Goal: Information Seeking & Learning: Learn about a topic

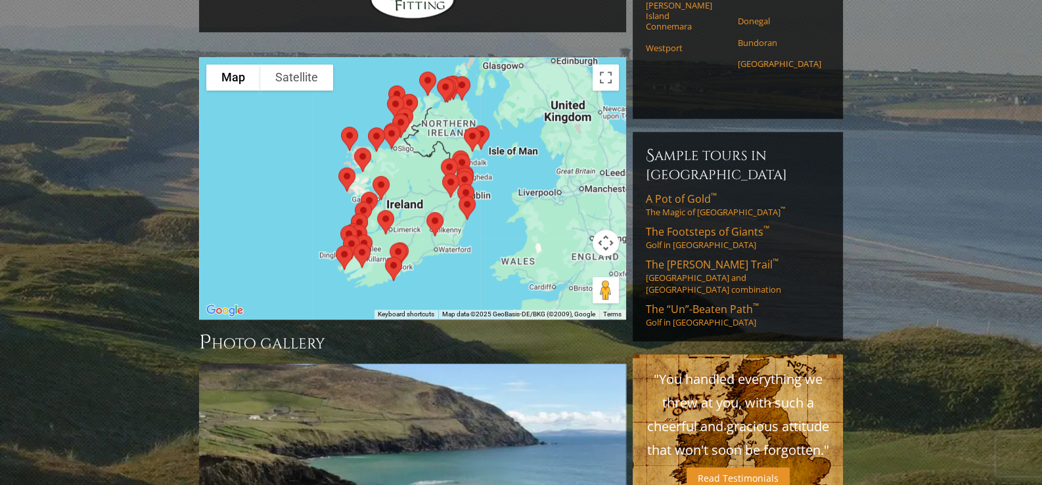
scroll to position [1182, 0]
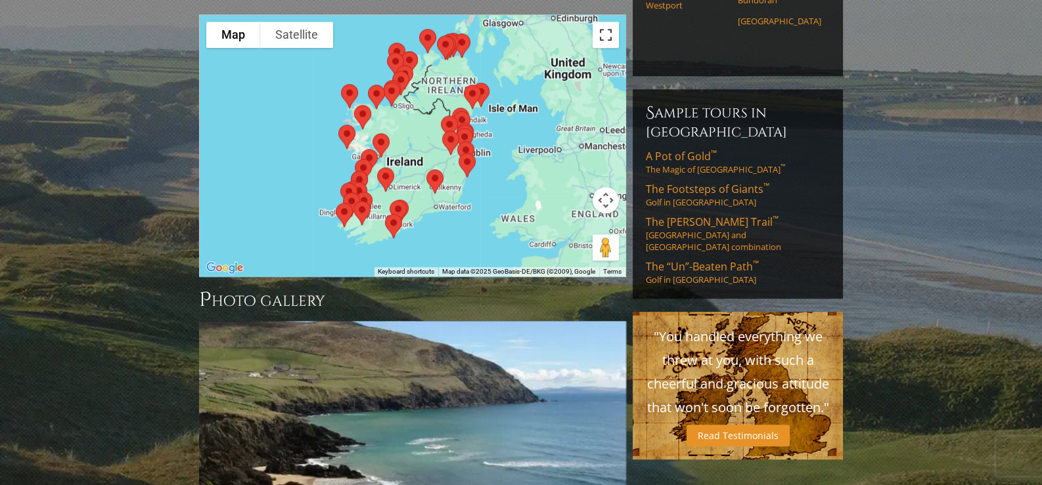
click at [608, 48] on button "Toggle fullscreen view" at bounding box center [606, 35] width 26 height 26
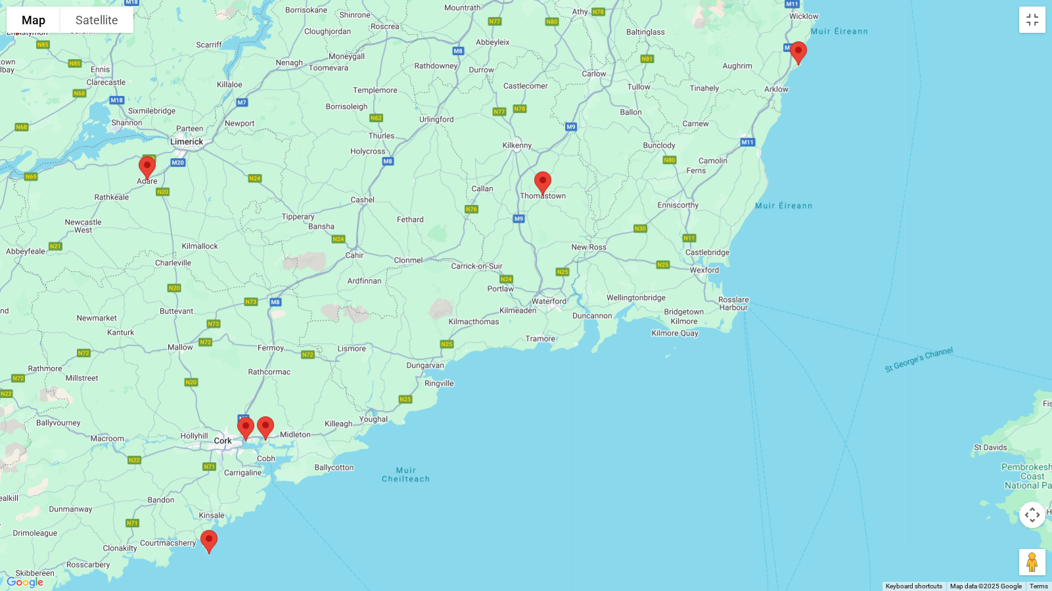
drag, startPoint x: 579, startPoint y: 361, endPoint x: 884, endPoint y: 355, distance: 304.9
click at [884, 353] on div at bounding box center [526, 295] width 1052 height 591
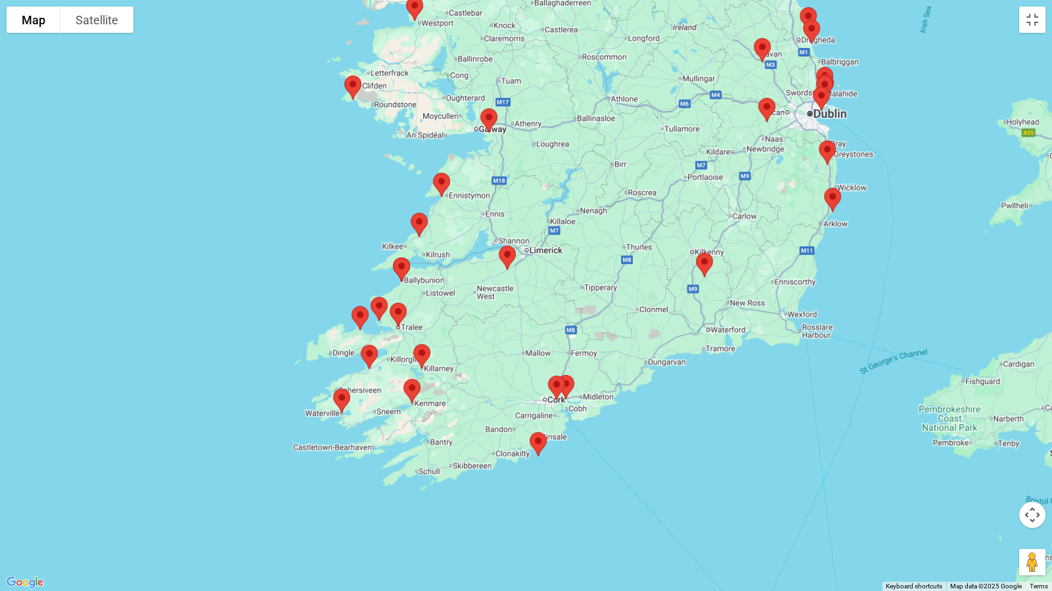
click at [704, 263] on img at bounding box center [704, 265] width 28 height 35
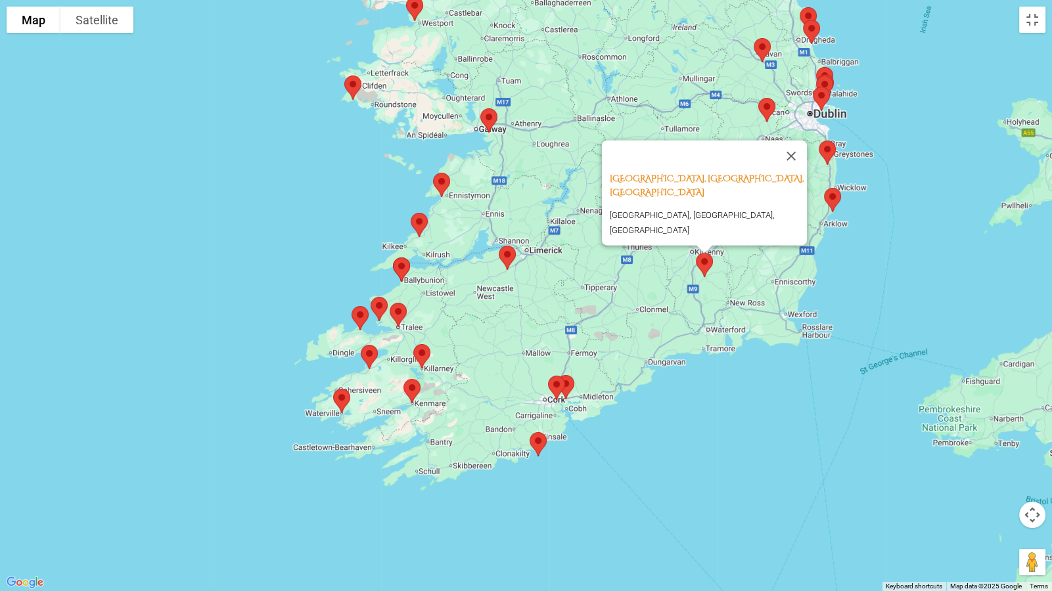
click at [566, 384] on img at bounding box center [557, 388] width 28 height 35
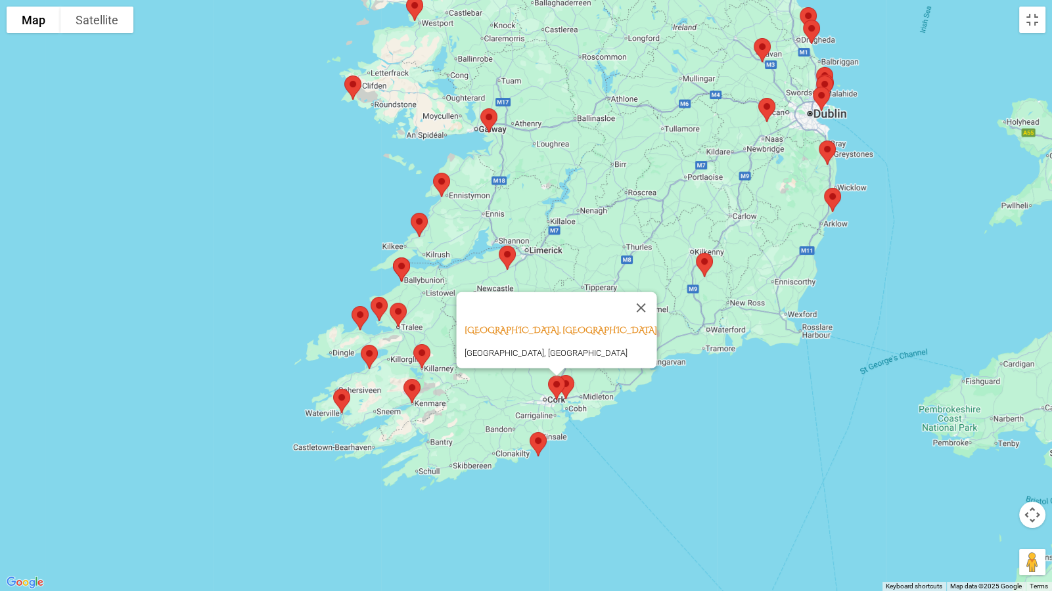
click at [551, 386] on img at bounding box center [557, 388] width 28 height 35
click at [558, 382] on img at bounding box center [557, 388] width 28 height 35
click at [568, 380] on img at bounding box center [557, 388] width 28 height 35
click at [537, 443] on img at bounding box center [538, 444] width 28 height 35
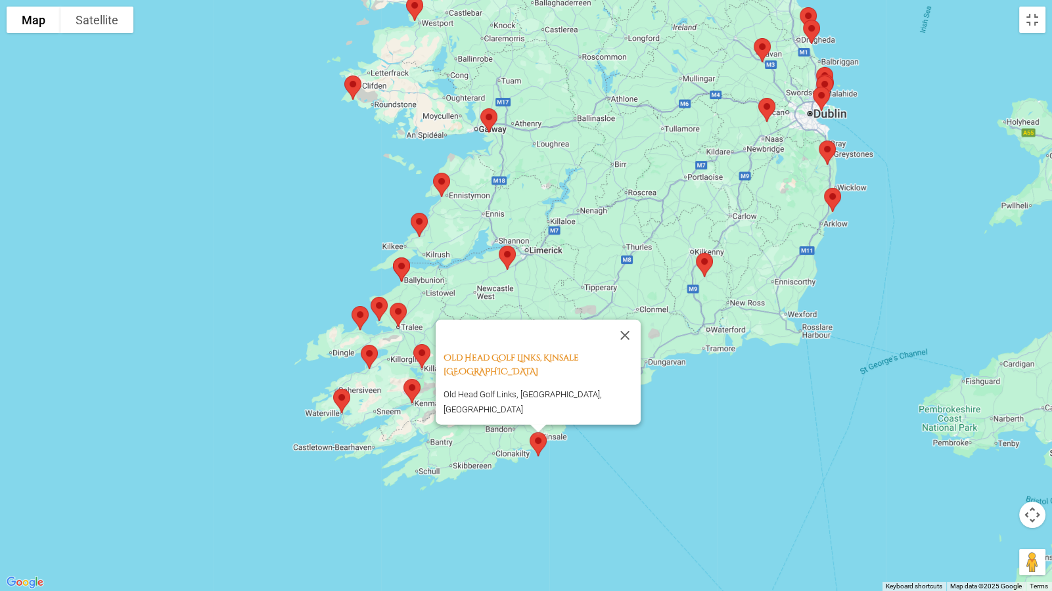
click at [413, 386] on img at bounding box center [412, 391] width 28 height 35
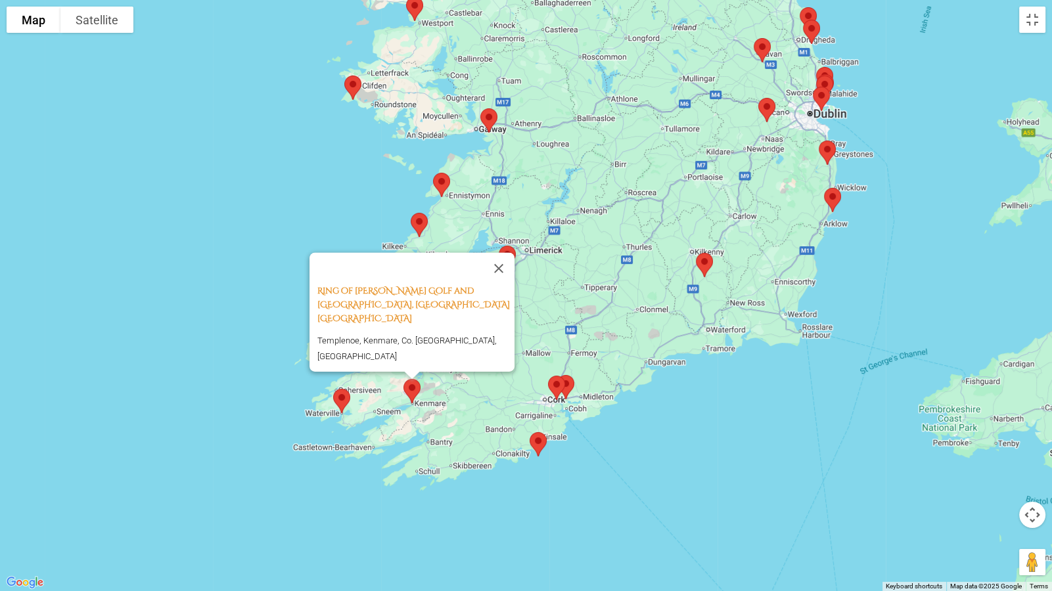
click at [341, 397] on img at bounding box center [342, 401] width 28 height 35
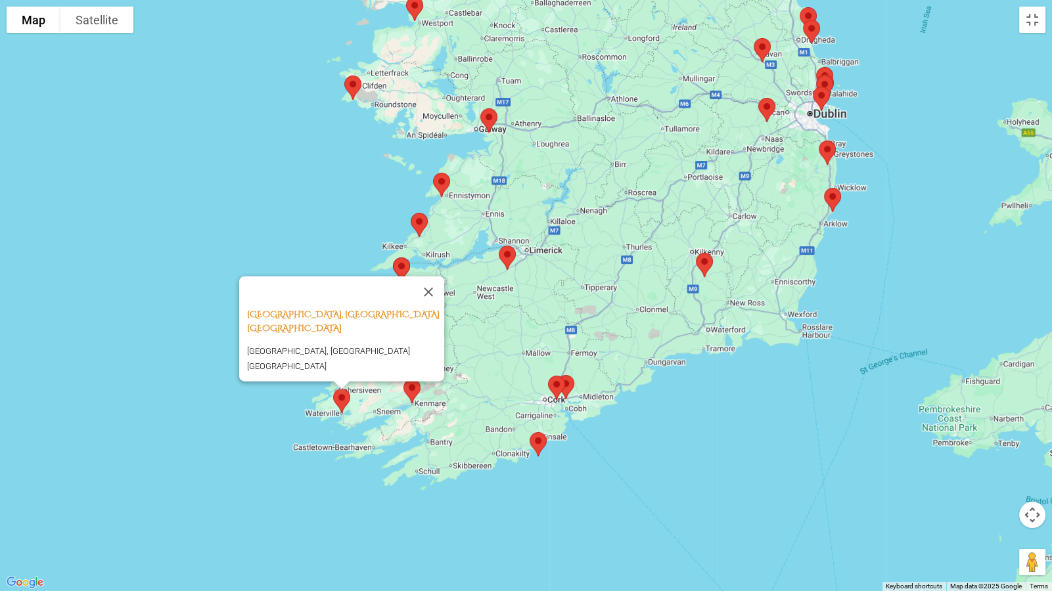
click at [468, 348] on div "[GEOGRAPHIC_DATA], [GEOGRAPHIC_DATA] [GEOGRAPHIC_DATA] [GEOGRAPHIC_DATA] Golf L…" at bounding box center [526, 295] width 1052 height 591
drag, startPoint x: 434, startPoint y: 289, endPoint x: 437, endPoint y: 298, distance: 8.9
click at [434, 289] on button "Close" at bounding box center [429, 293] width 32 height 32
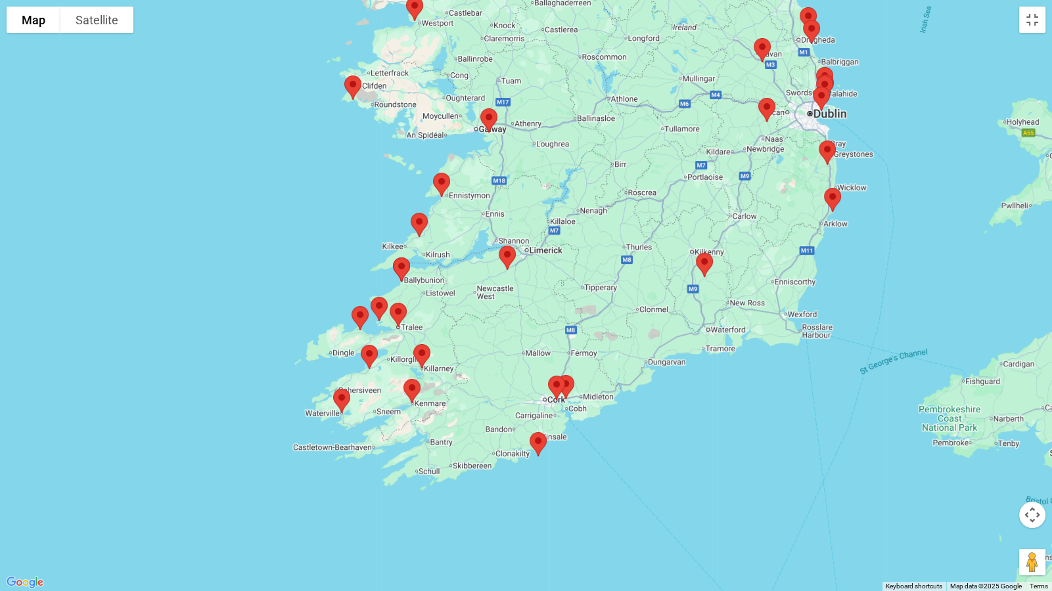
click at [423, 351] on img at bounding box center [422, 356] width 28 height 35
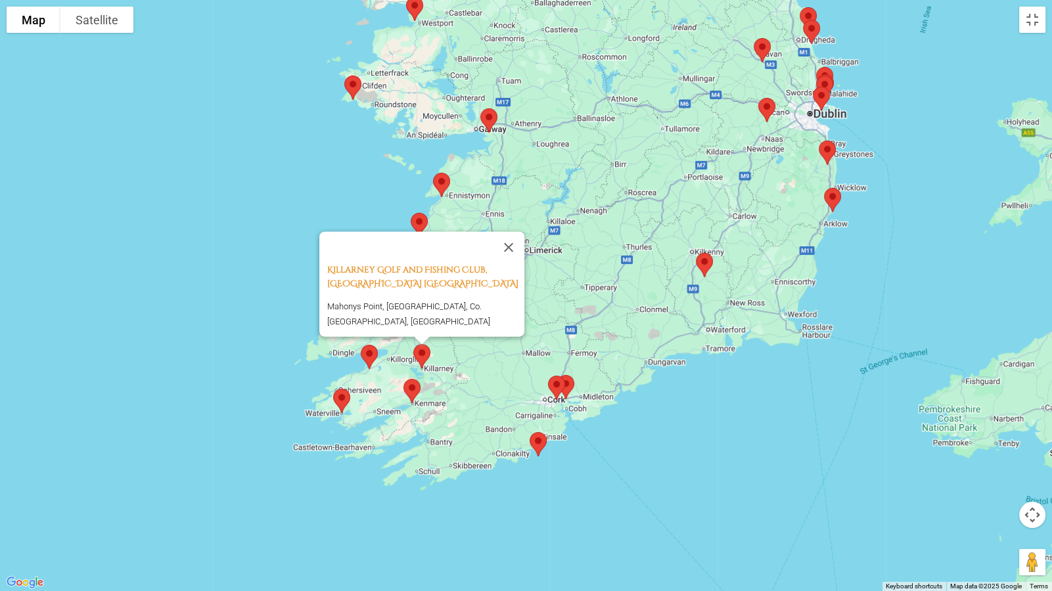
click at [364, 357] on img at bounding box center [369, 357] width 28 height 35
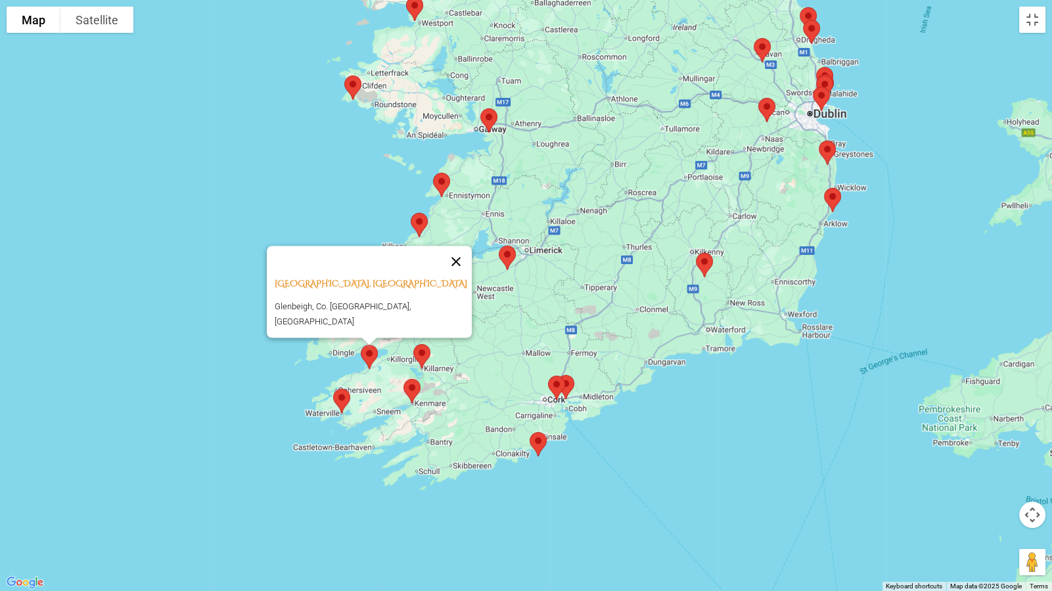
click at [447, 259] on button "Close" at bounding box center [456, 262] width 32 height 32
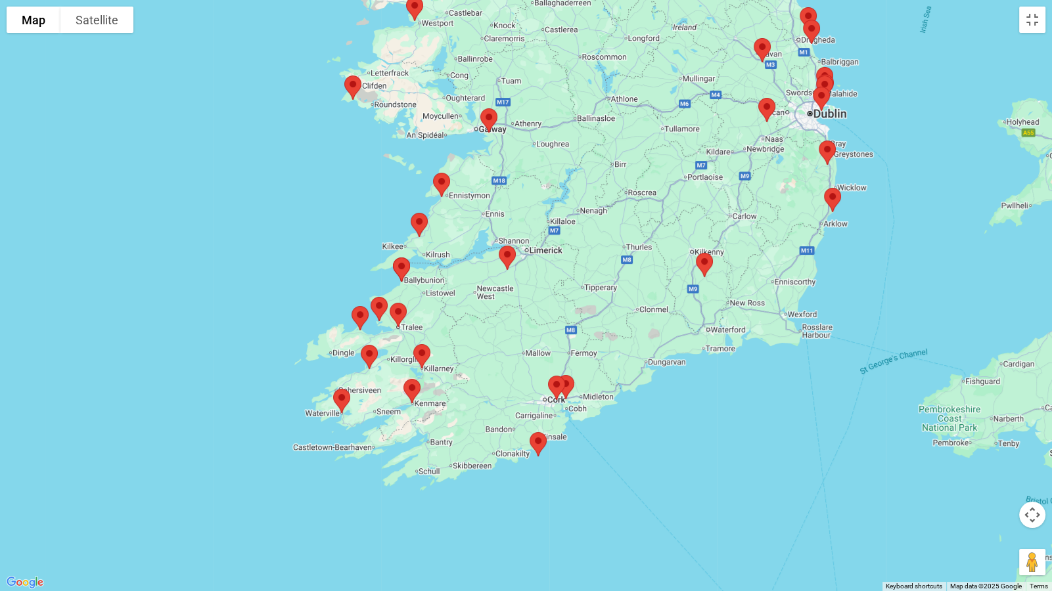
click at [399, 310] on img at bounding box center [398, 315] width 28 height 35
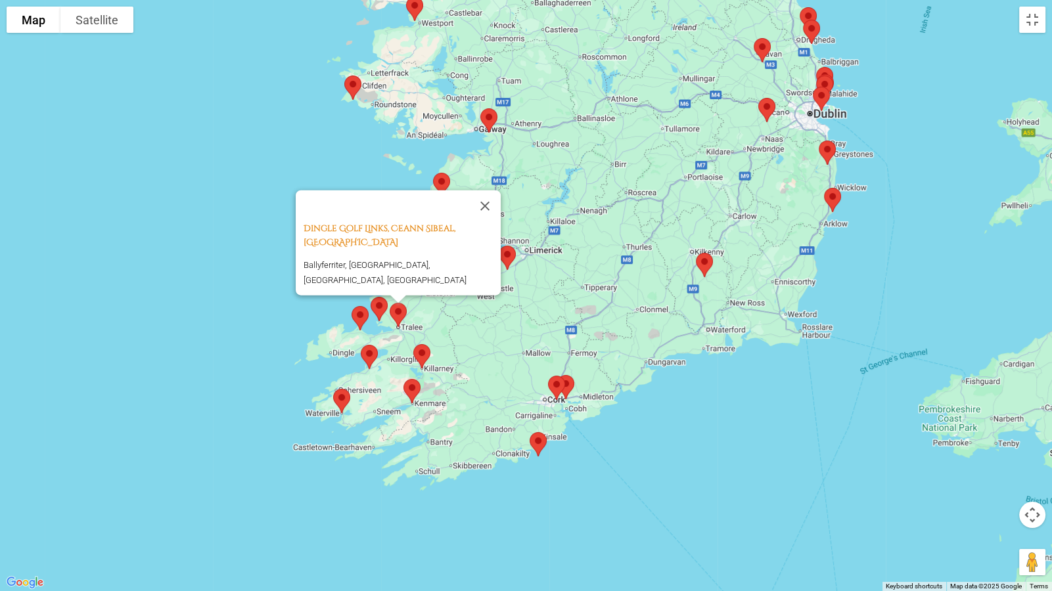
click at [374, 307] on img at bounding box center [379, 309] width 28 height 35
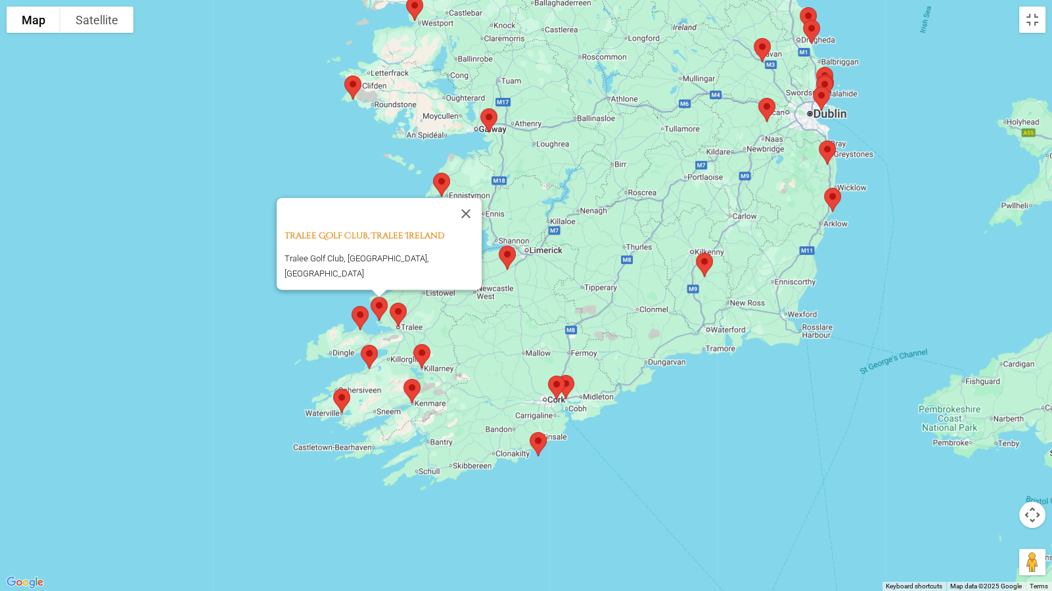
click at [360, 313] on img at bounding box center [360, 318] width 28 height 35
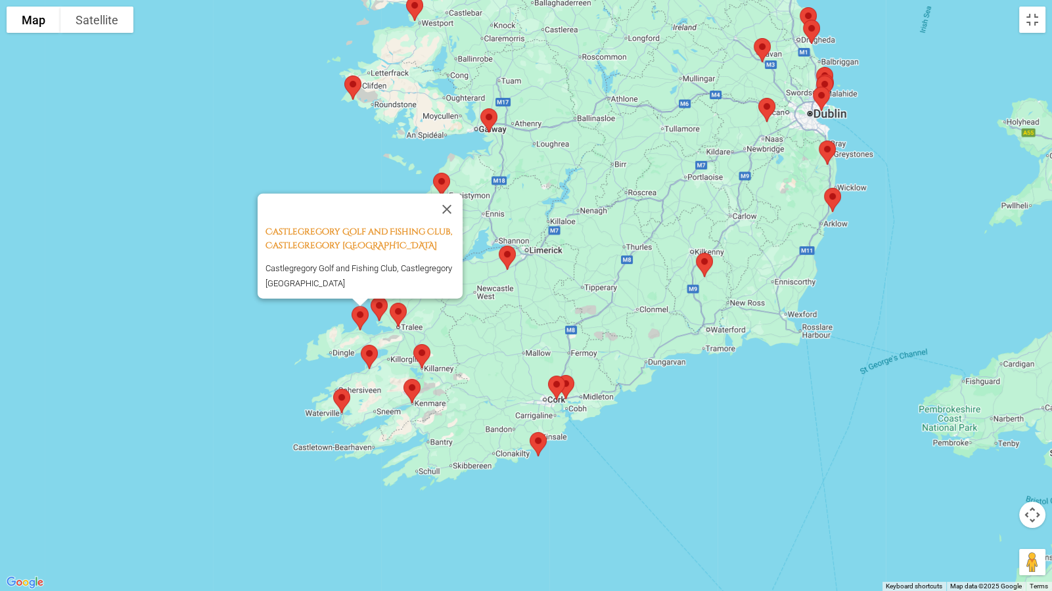
drag, startPoint x: 469, startPoint y: 321, endPoint x: 482, endPoint y: 305, distance: 20.0
click at [470, 320] on div "Castlegregory Golf and Fishing Club, Castlegregory [GEOGRAPHIC_DATA] Castlegreg…" at bounding box center [526, 295] width 1052 height 591
click at [485, 281] on div "Castlegregory Golf and Fishing Club, Castlegregory [GEOGRAPHIC_DATA] Castlegreg…" at bounding box center [526, 295] width 1052 height 591
click at [452, 195] on button "Close" at bounding box center [447, 210] width 32 height 32
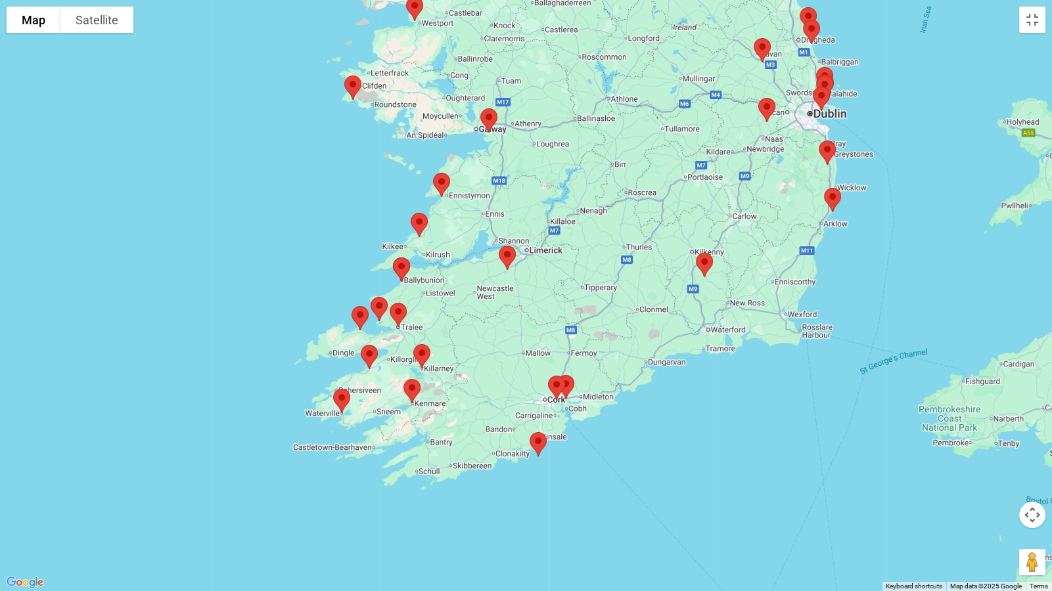
click at [401, 267] on img at bounding box center [402, 269] width 28 height 35
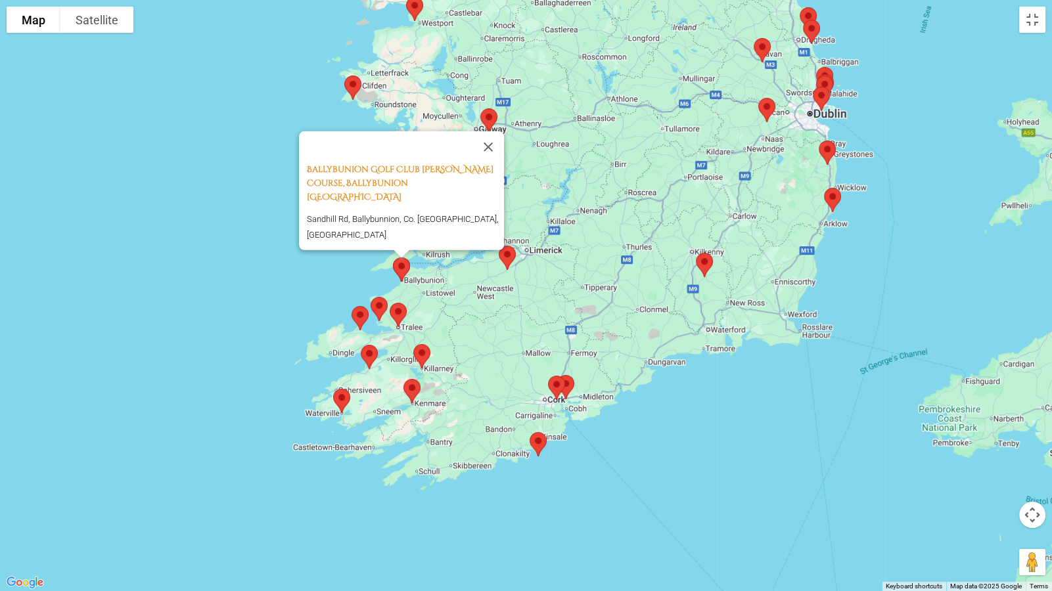
click at [704, 259] on img at bounding box center [704, 265] width 28 height 35
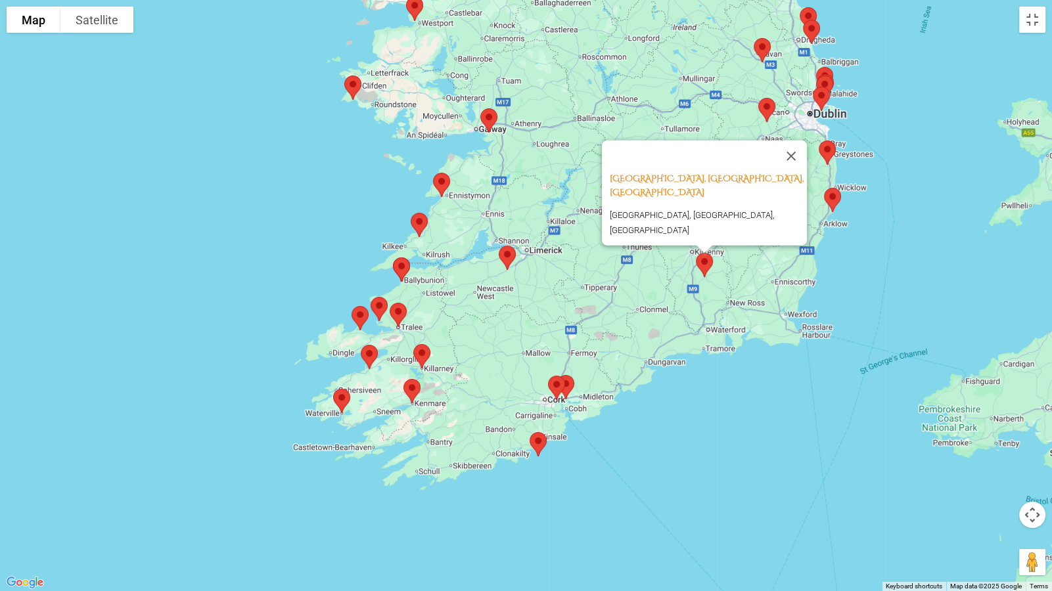
click at [420, 224] on img at bounding box center [419, 225] width 28 height 35
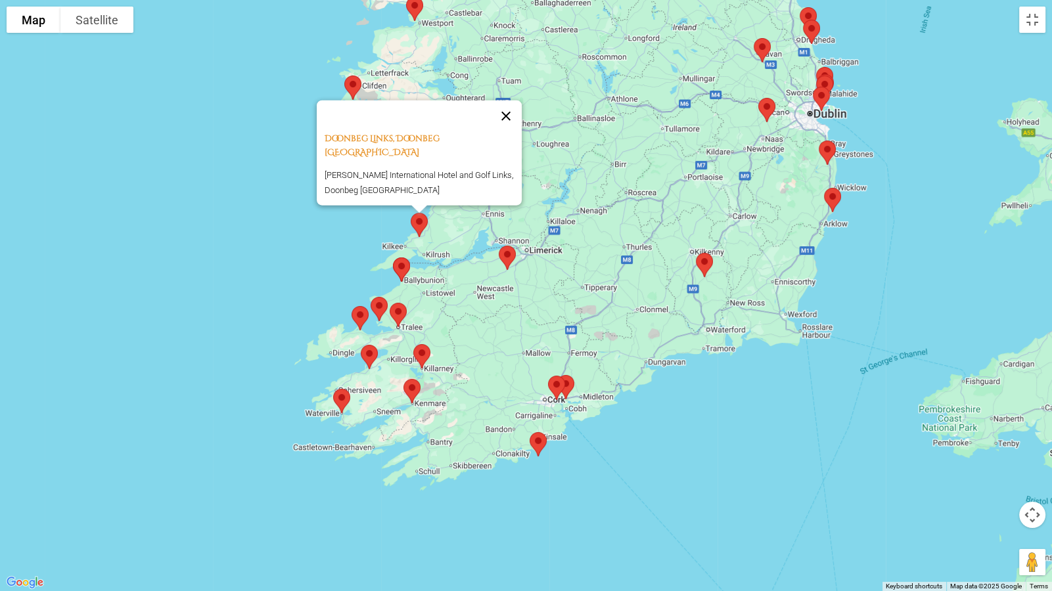
click at [511, 112] on button "Close" at bounding box center [506, 117] width 32 height 32
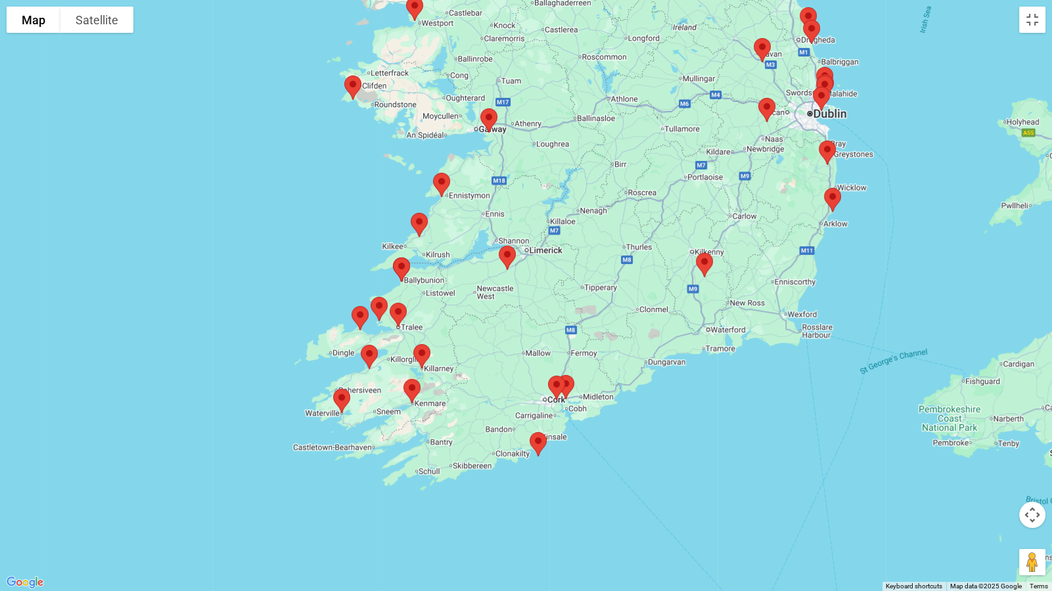
click at [442, 185] on img at bounding box center [442, 185] width 28 height 35
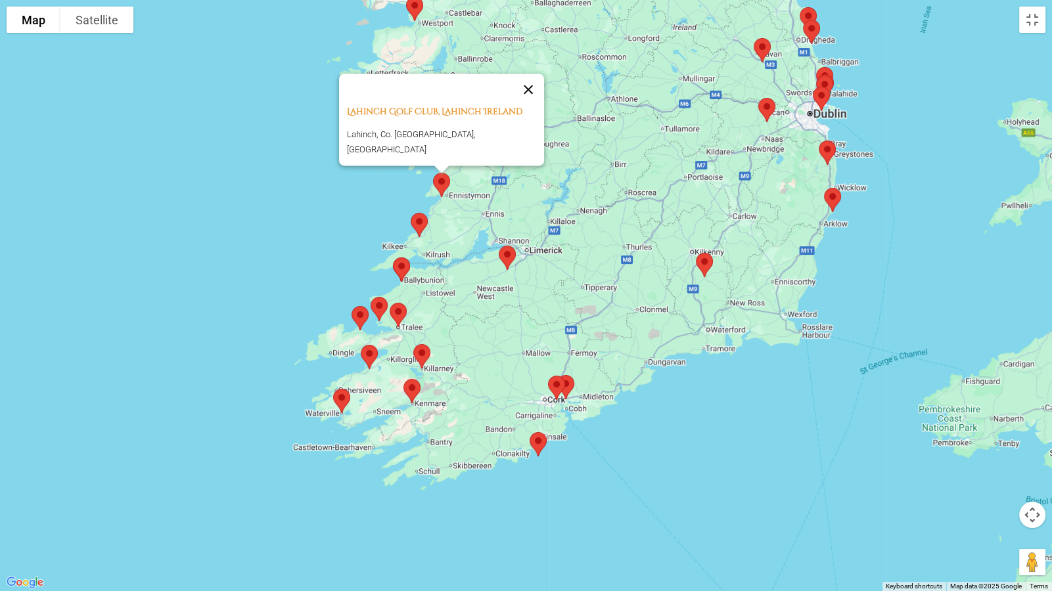
click at [520, 85] on button "Close" at bounding box center [528, 90] width 32 height 32
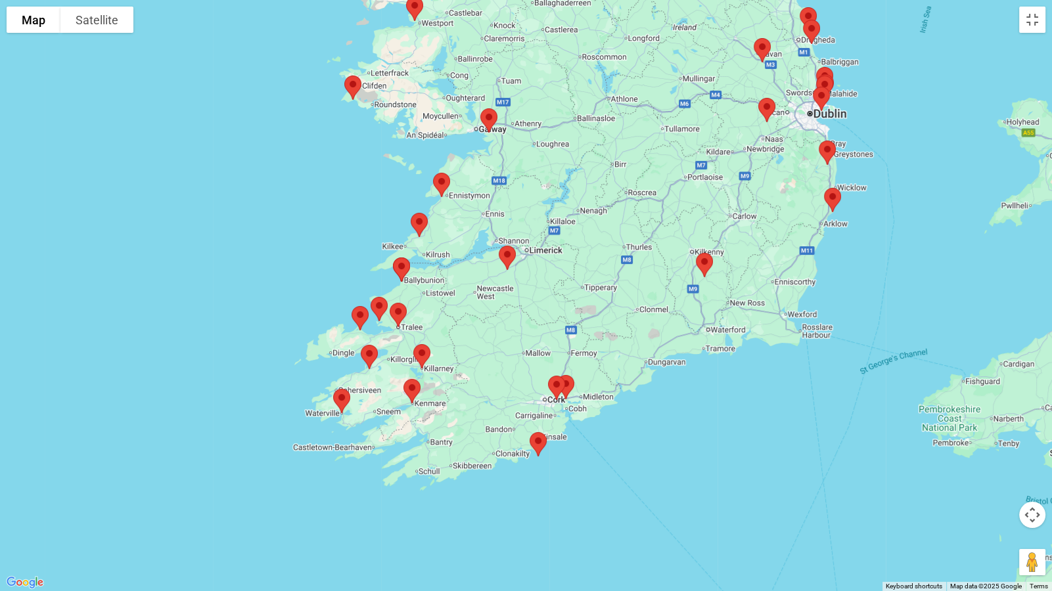
click at [830, 198] on img at bounding box center [833, 200] width 28 height 35
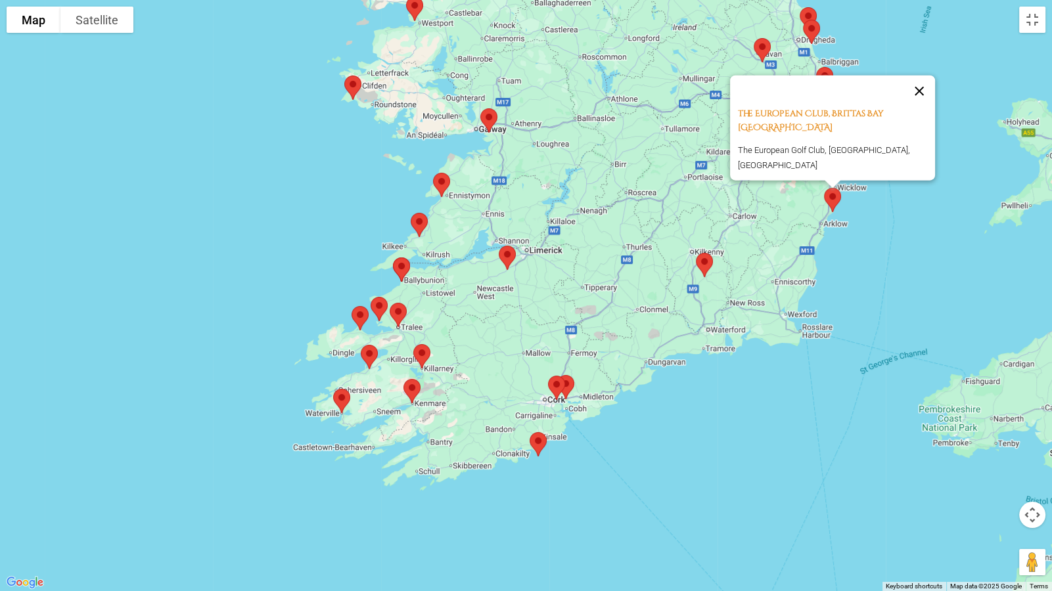
click at [922, 104] on button "Close" at bounding box center [919, 92] width 32 height 32
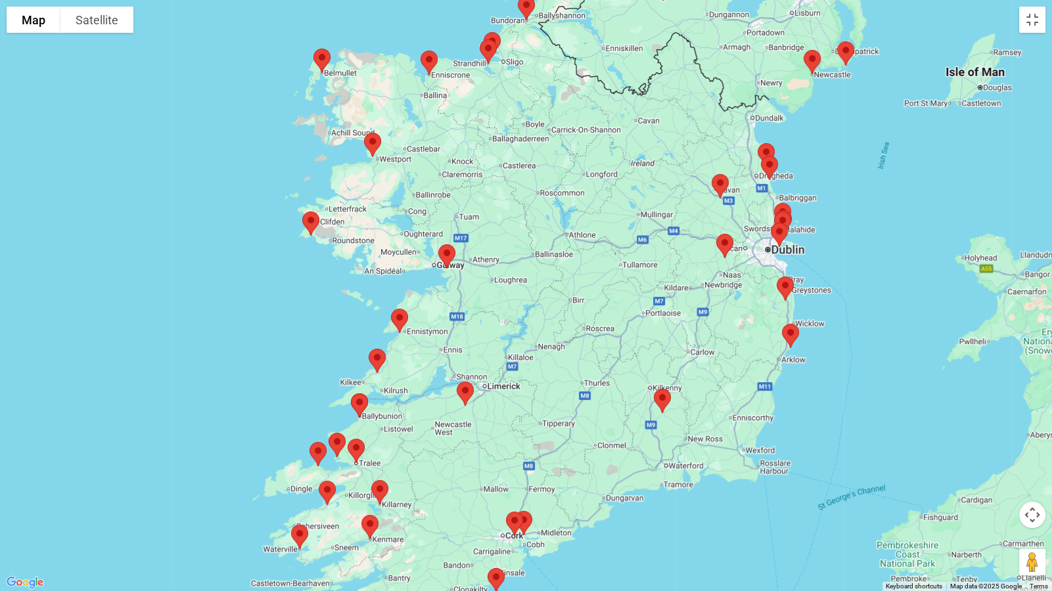
drag, startPoint x: 893, startPoint y: 135, endPoint x: 848, endPoint y: 273, distance: 145.0
click at [853, 275] on div at bounding box center [526, 295] width 1052 height 591
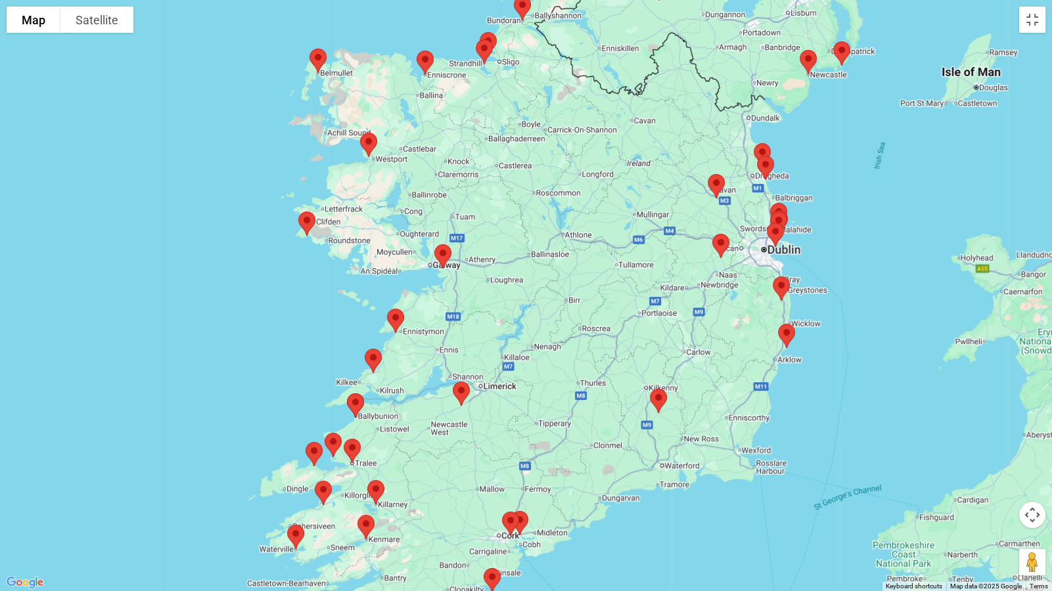
click at [785, 288] on img at bounding box center [781, 288] width 28 height 35
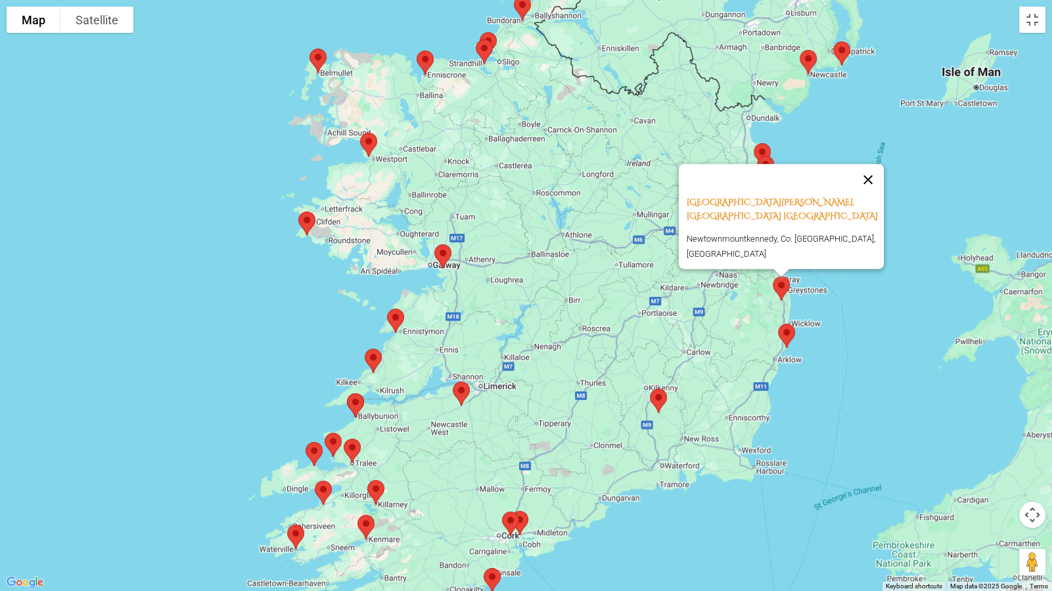
click at [877, 177] on button "Close" at bounding box center [868, 180] width 32 height 32
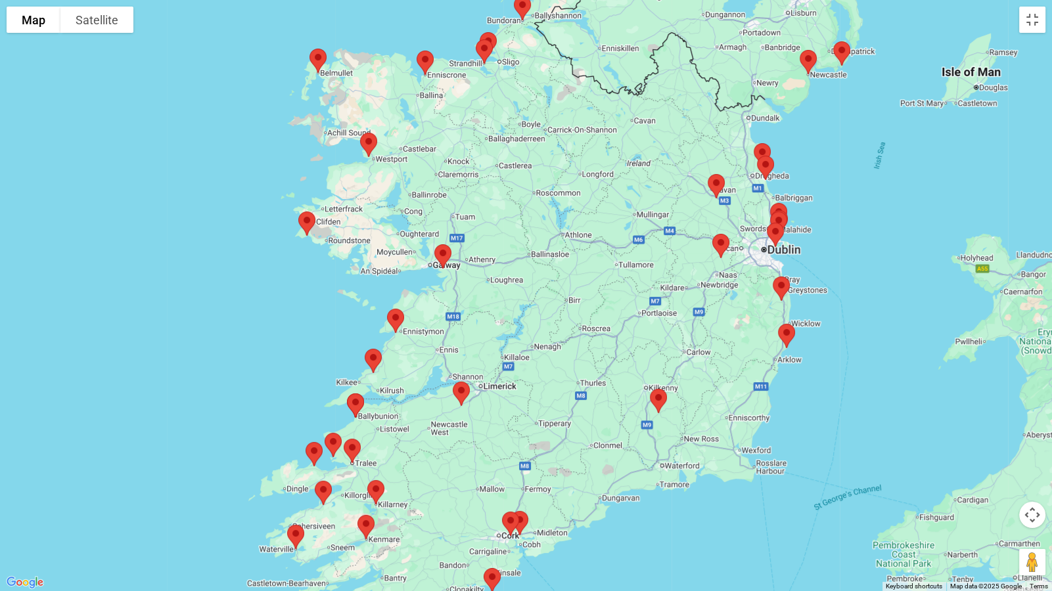
click at [727, 237] on img at bounding box center [721, 246] width 28 height 35
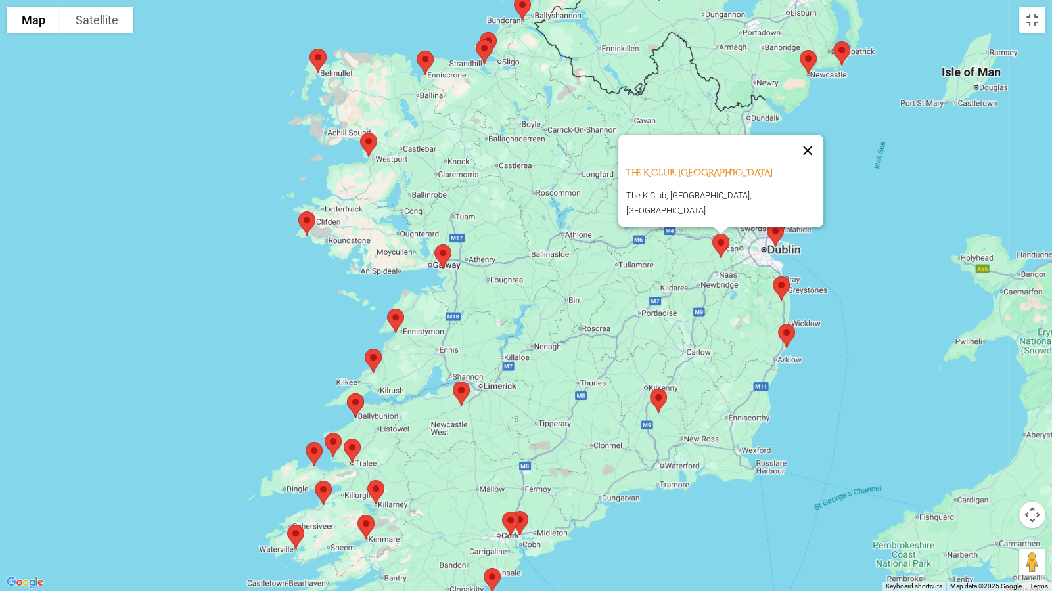
click at [792, 146] on button "Close" at bounding box center [808, 151] width 32 height 32
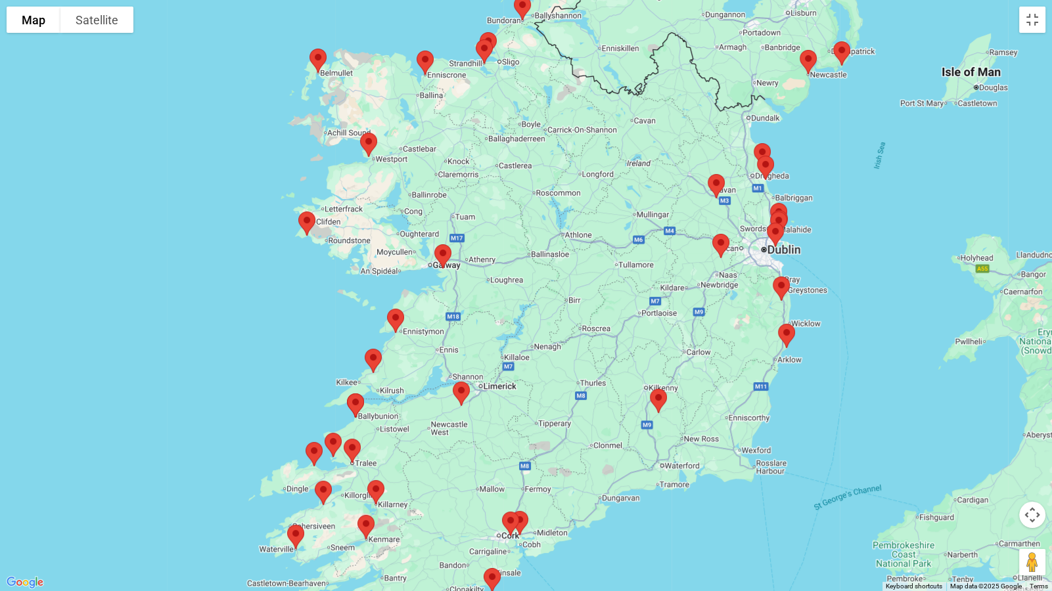
click at [776, 227] on img at bounding box center [775, 234] width 28 height 35
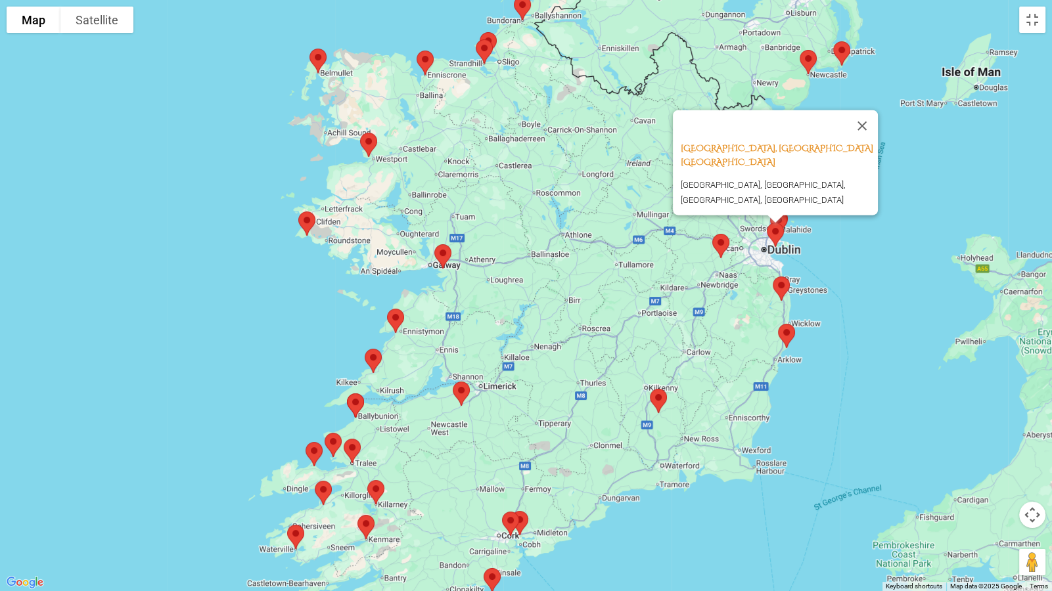
click at [665, 197] on div "[GEOGRAPHIC_DATA], [GEOGRAPHIC_DATA] [GEOGRAPHIC_DATA] [GEOGRAPHIC_DATA], [GEOG…" at bounding box center [526, 295] width 1052 height 591
click at [863, 135] on button "Close" at bounding box center [862, 126] width 32 height 32
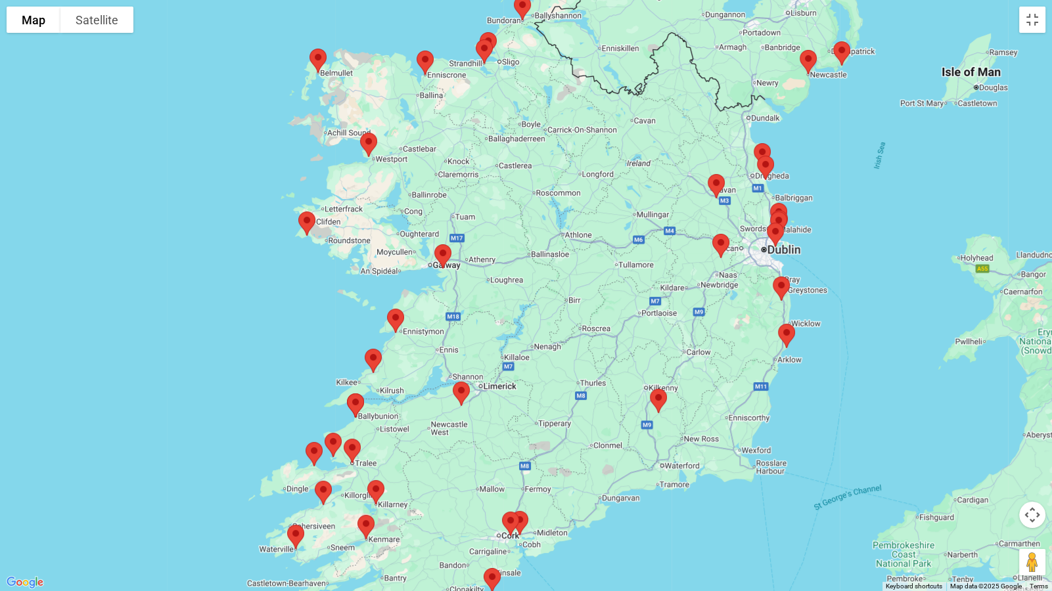
click at [781, 217] on img at bounding box center [775, 234] width 28 height 35
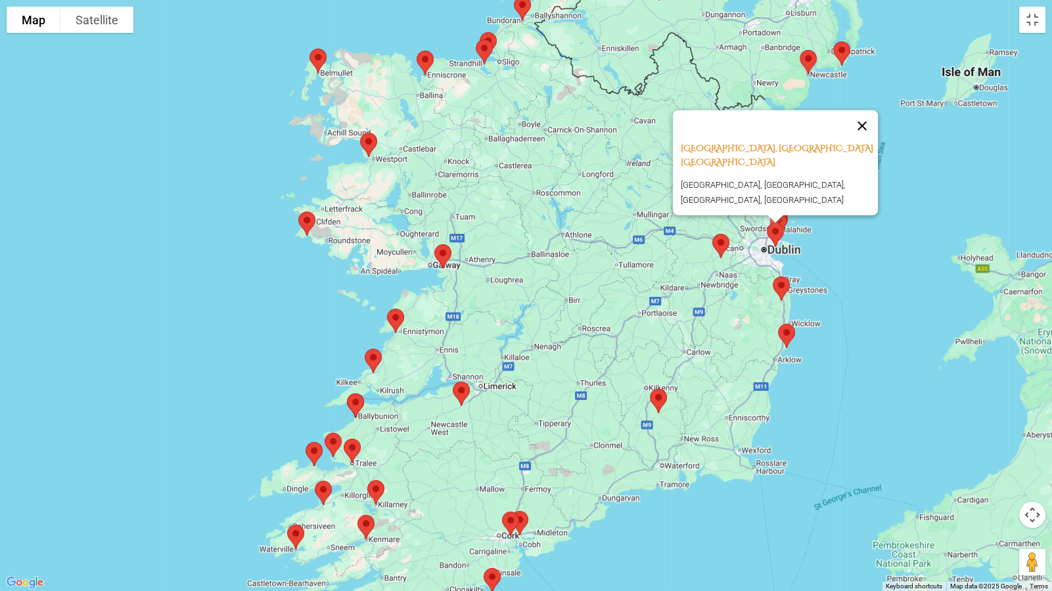
click at [862, 138] on button "Close" at bounding box center [862, 126] width 32 height 32
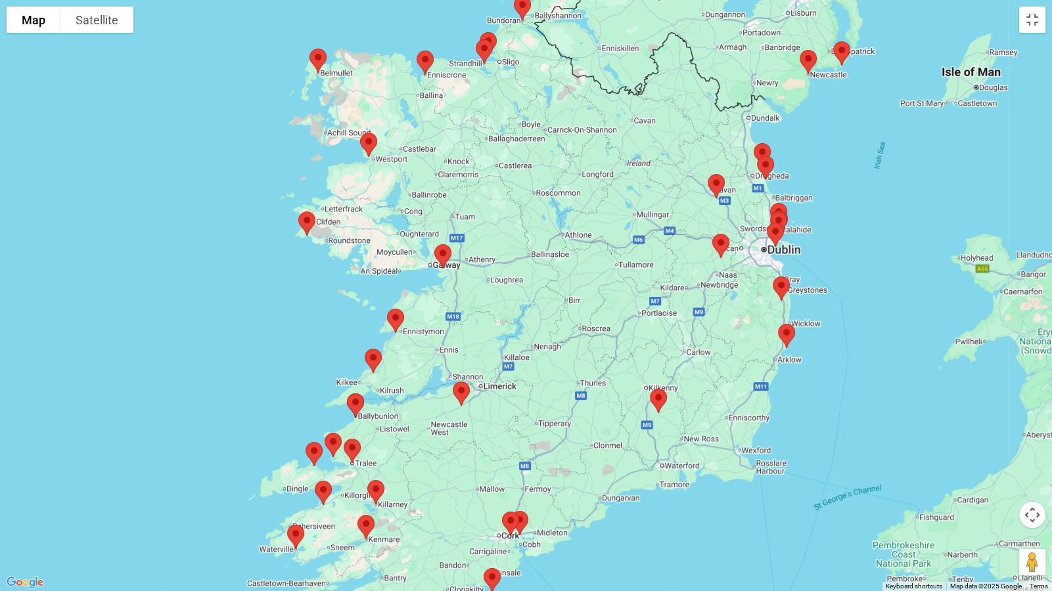
click at [787, 217] on img at bounding box center [779, 223] width 28 height 35
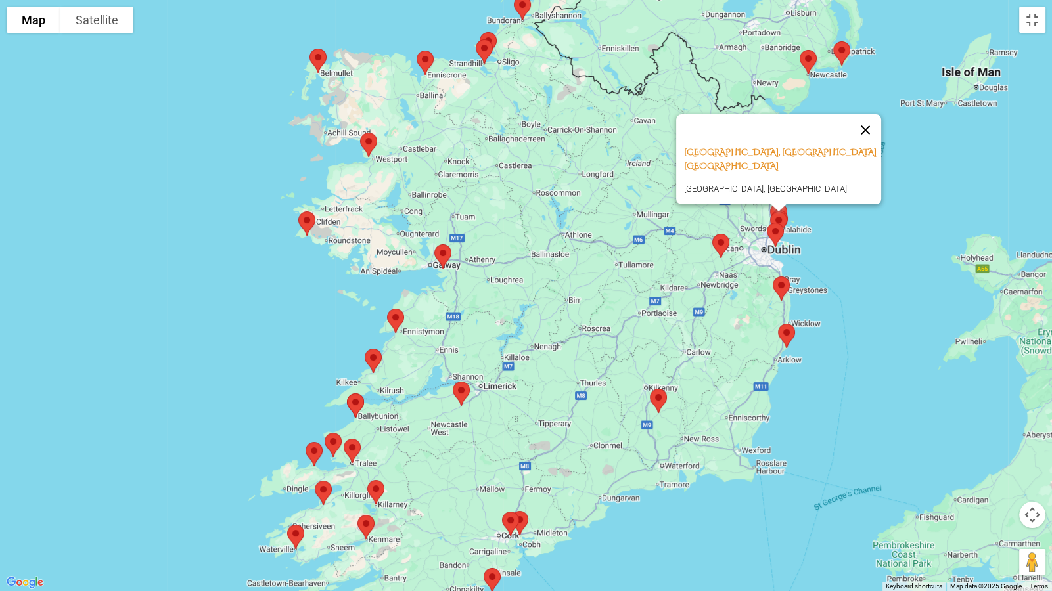
click at [871, 114] on button "Close" at bounding box center [865, 130] width 32 height 32
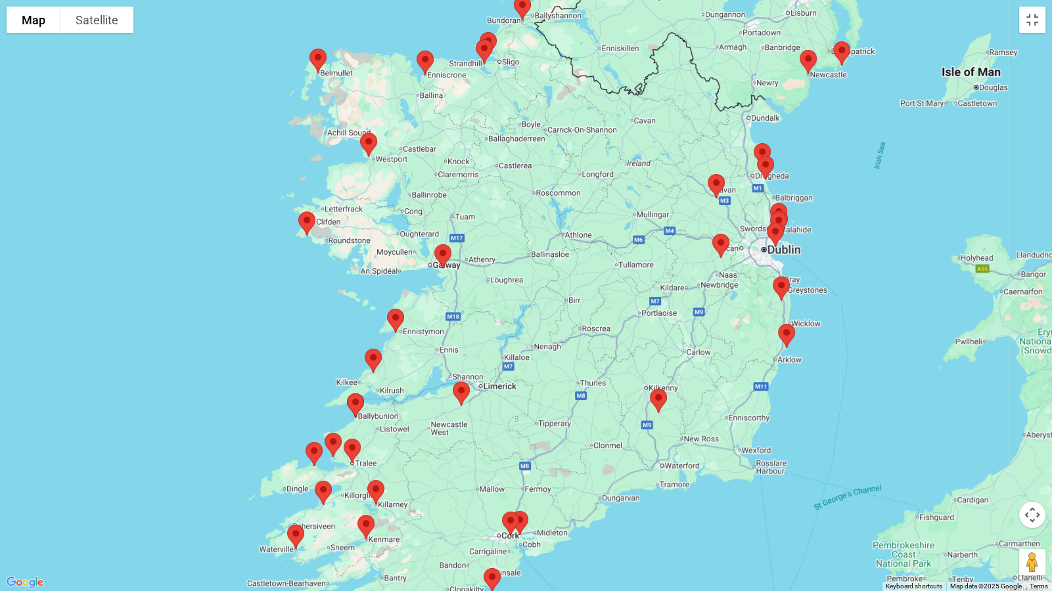
click at [776, 206] on img at bounding box center [779, 223] width 28 height 35
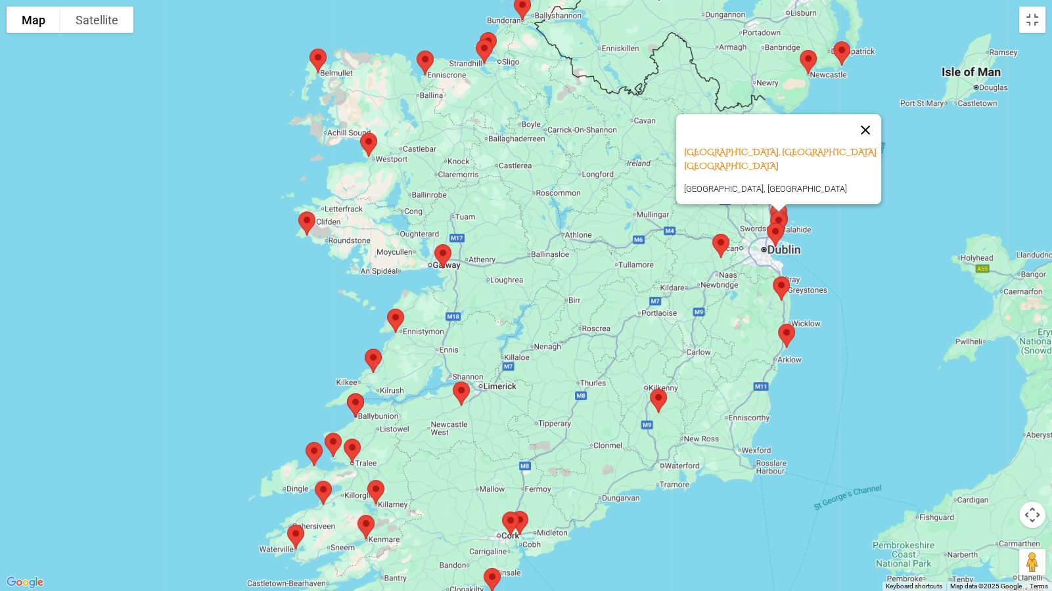
click at [876, 114] on button "Close" at bounding box center [865, 130] width 32 height 32
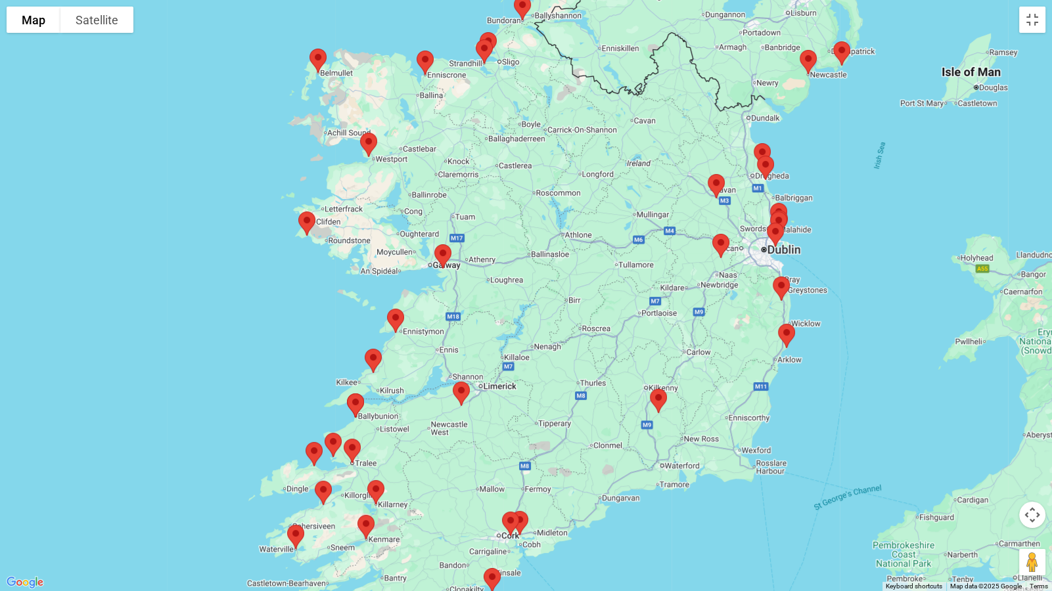
click at [778, 202] on img at bounding box center [779, 215] width 28 height 35
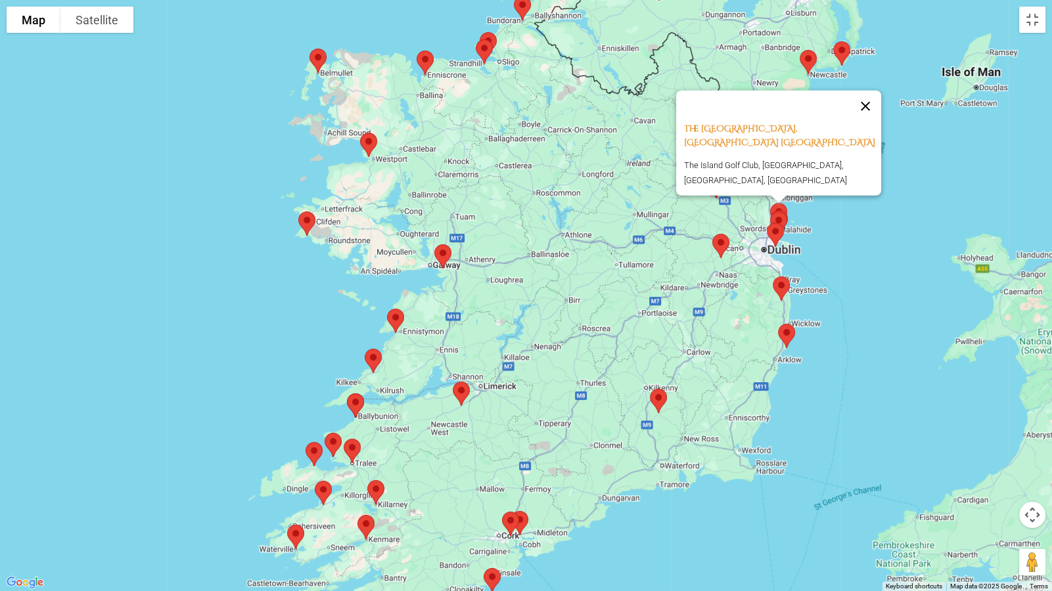
click at [861, 117] on button "Close" at bounding box center [865, 107] width 32 height 32
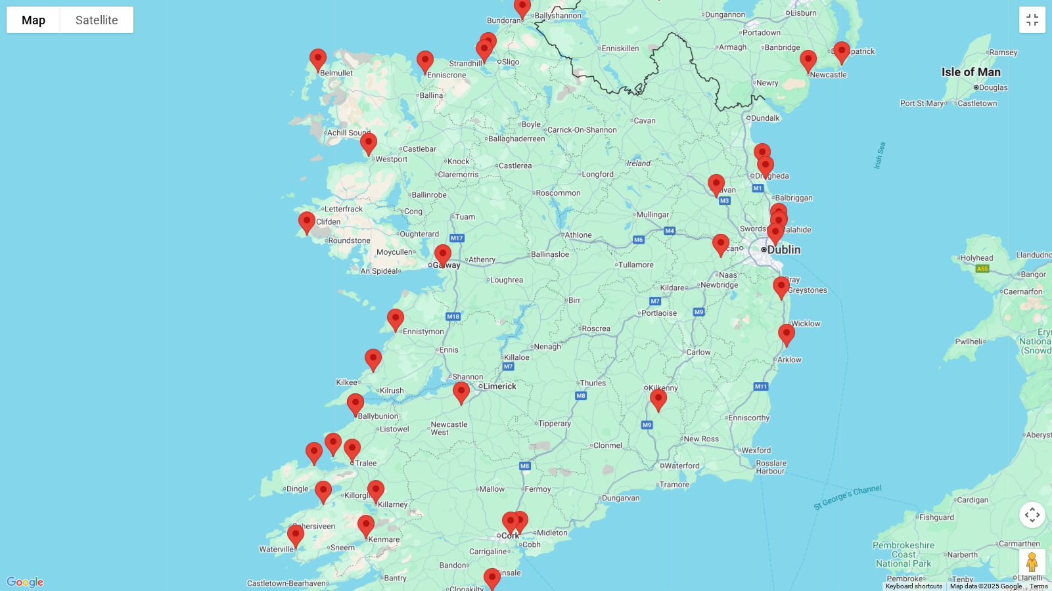
click at [721, 184] on img at bounding box center [716, 186] width 28 height 35
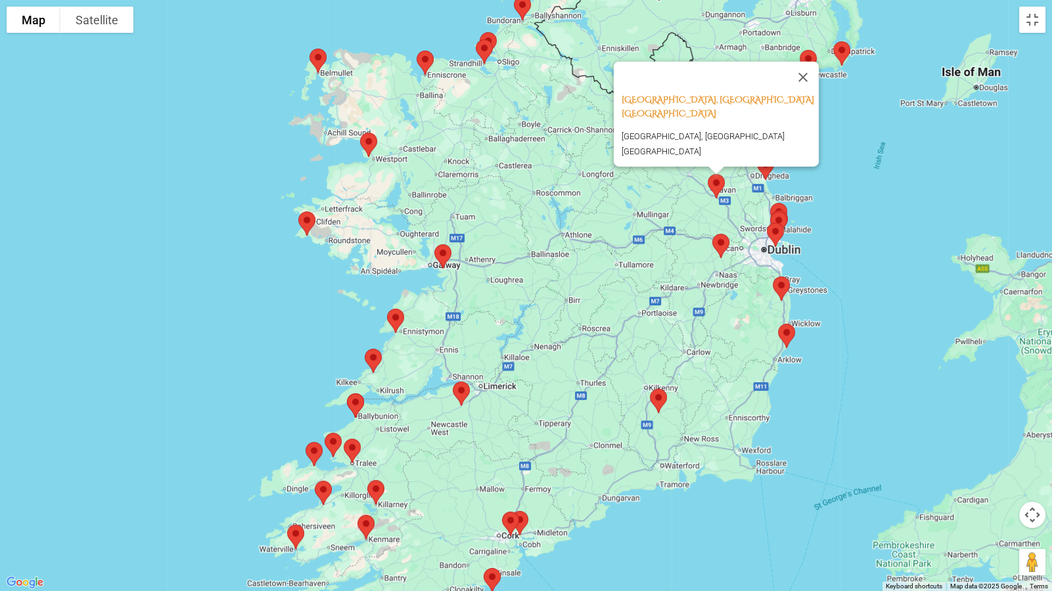
click at [808, 74] on button "Close" at bounding box center [803, 78] width 32 height 32
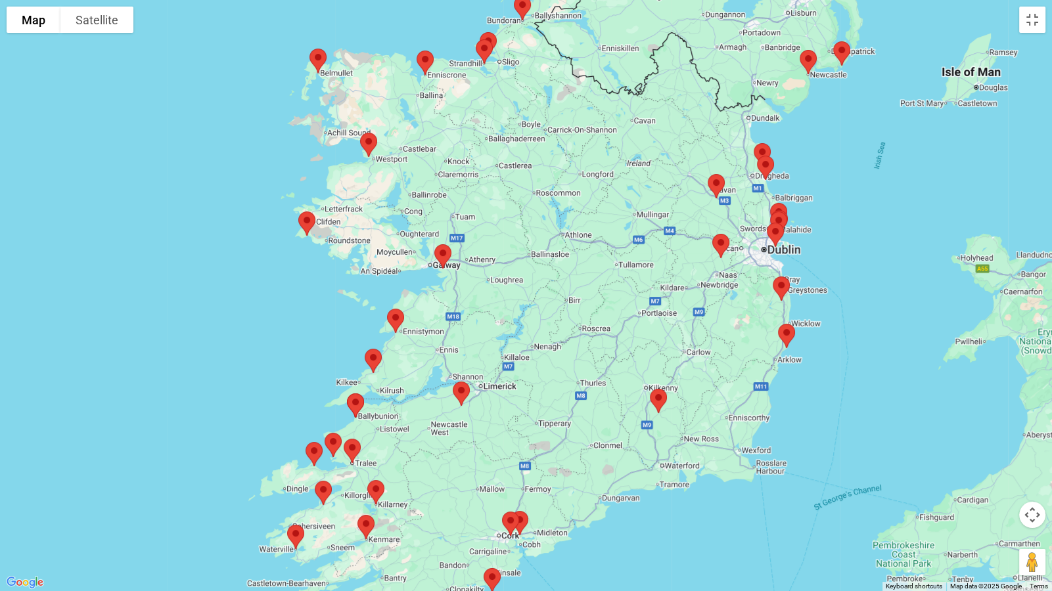
click at [767, 163] on img at bounding box center [766, 167] width 28 height 35
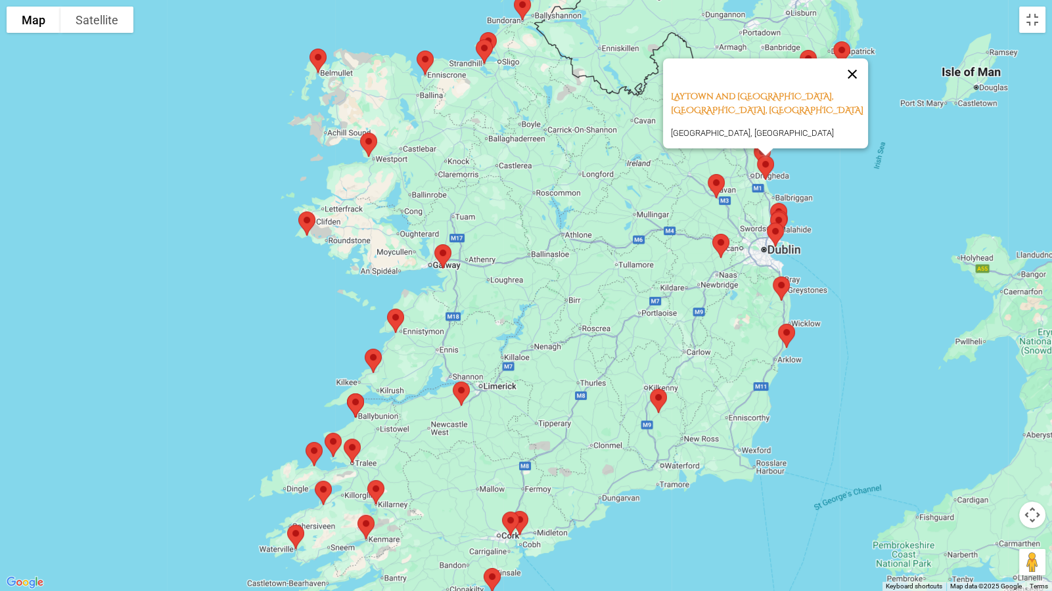
click at [857, 58] on button "Close" at bounding box center [852, 74] width 32 height 32
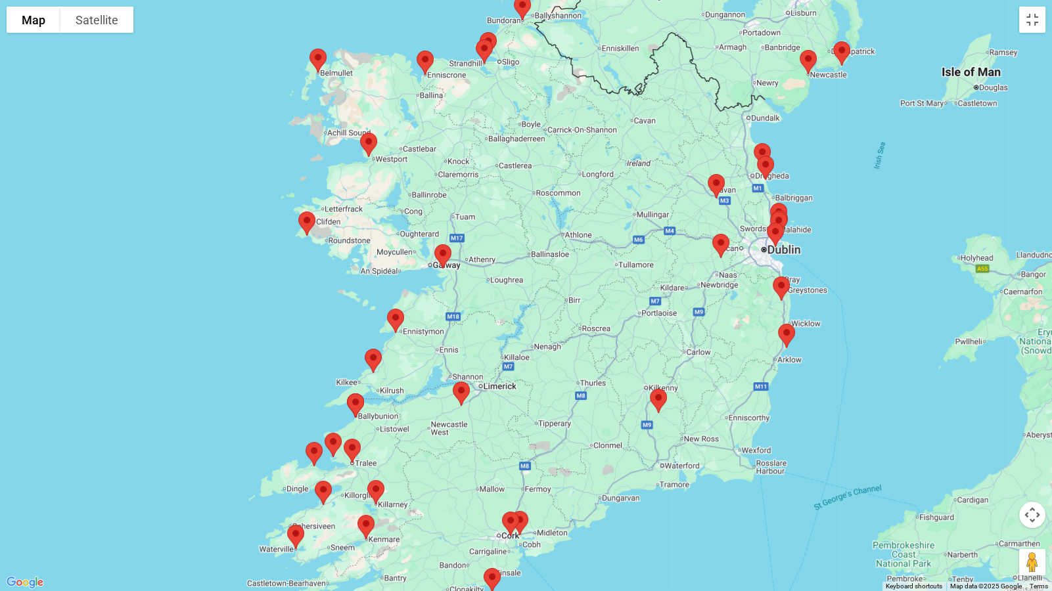
click at [759, 146] on img at bounding box center [762, 155] width 28 height 35
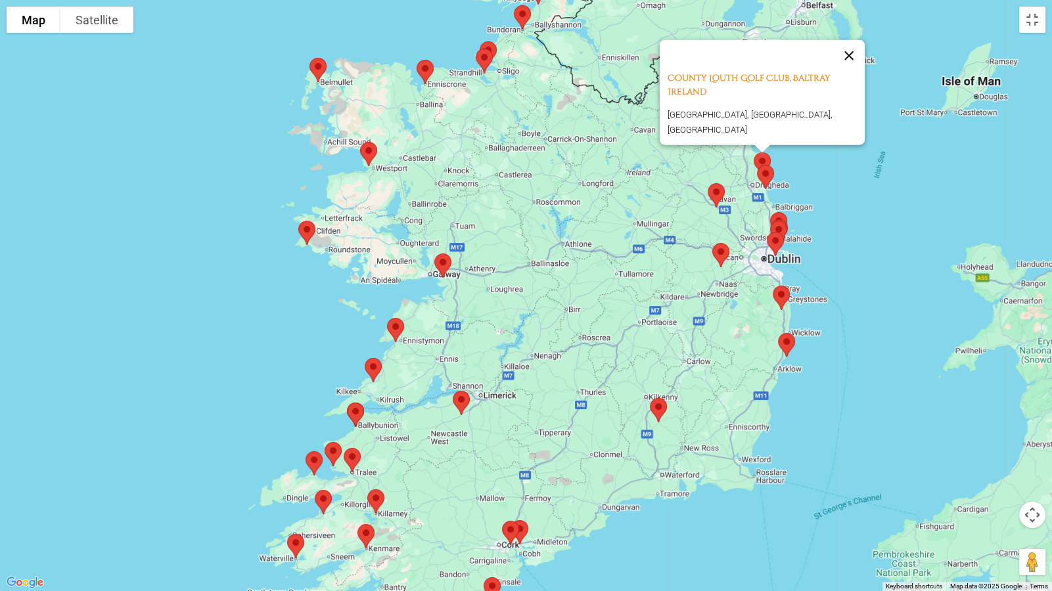
click at [855, 55] on button "Close" at bounding box center [849, 56] width 32 height 32
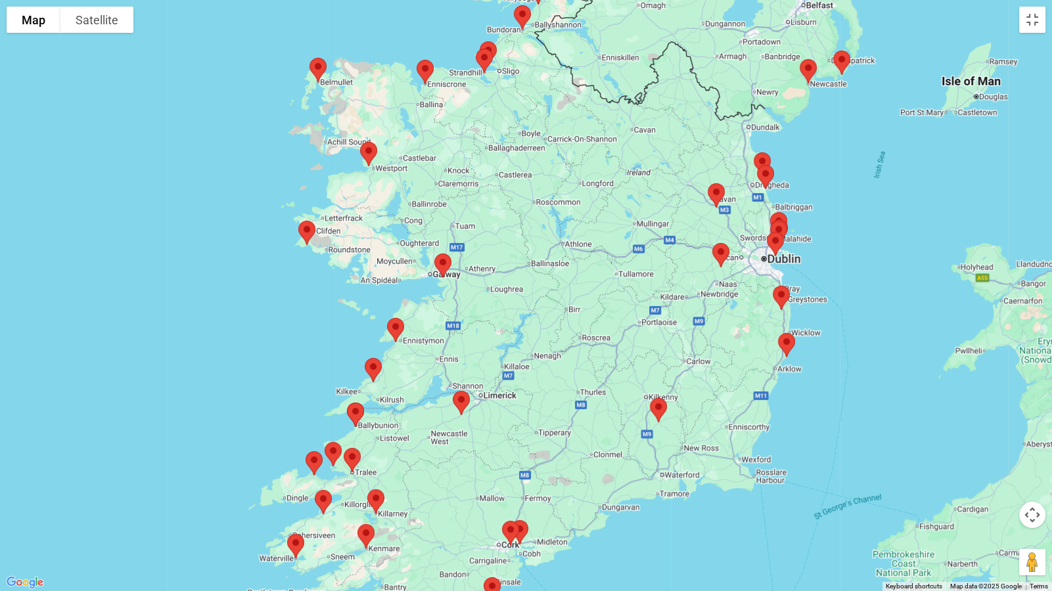
click at [447, 257] on img at bounding box center [443, 265] width 28 height 35
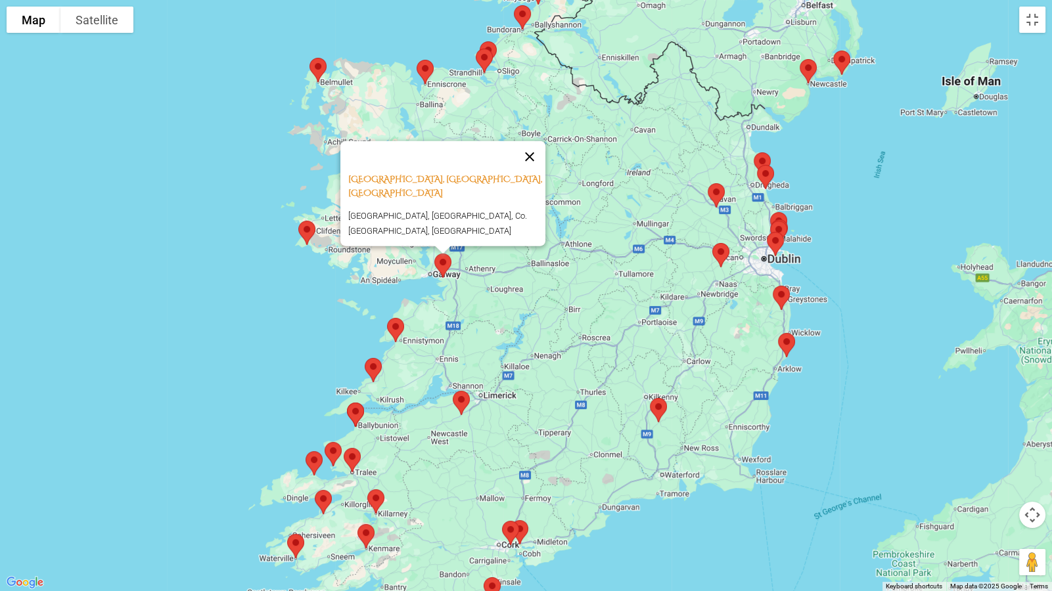
click at [535, 173] on button "Close" at bounding box center [530, 157] width 32 height 32
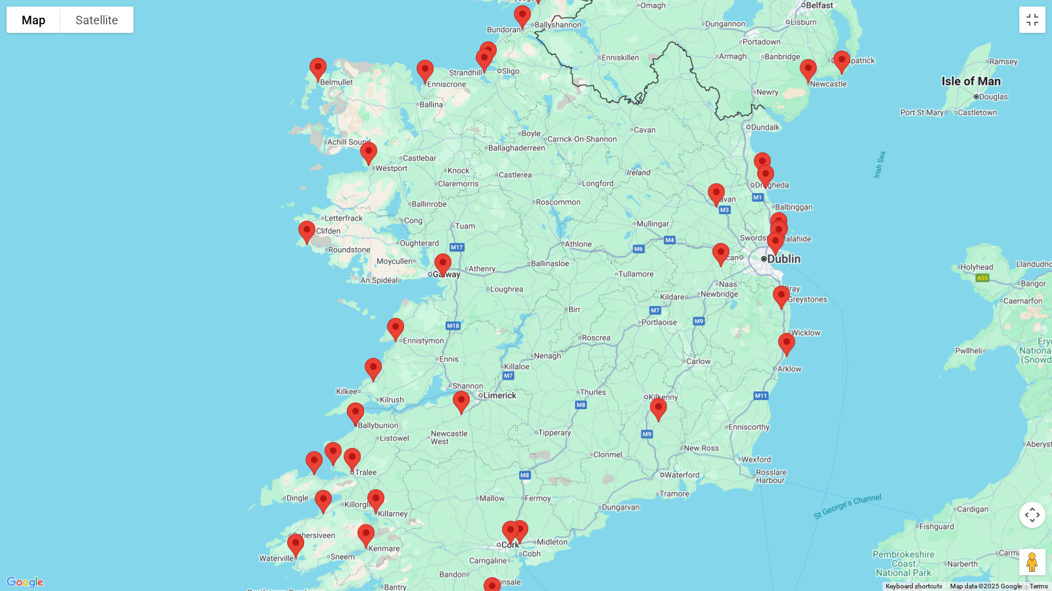
click at [305, 233] on img at bounding box center [307, 232] width 28 height 35
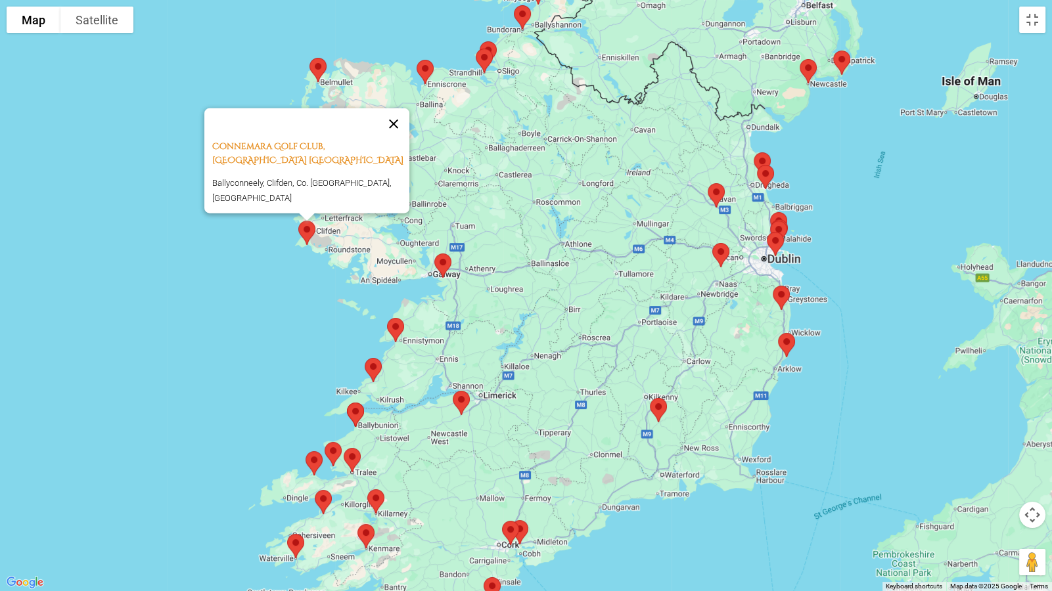
click at [398, 124] on button "Close" at bounding box center [394, 124] width 32 height 32
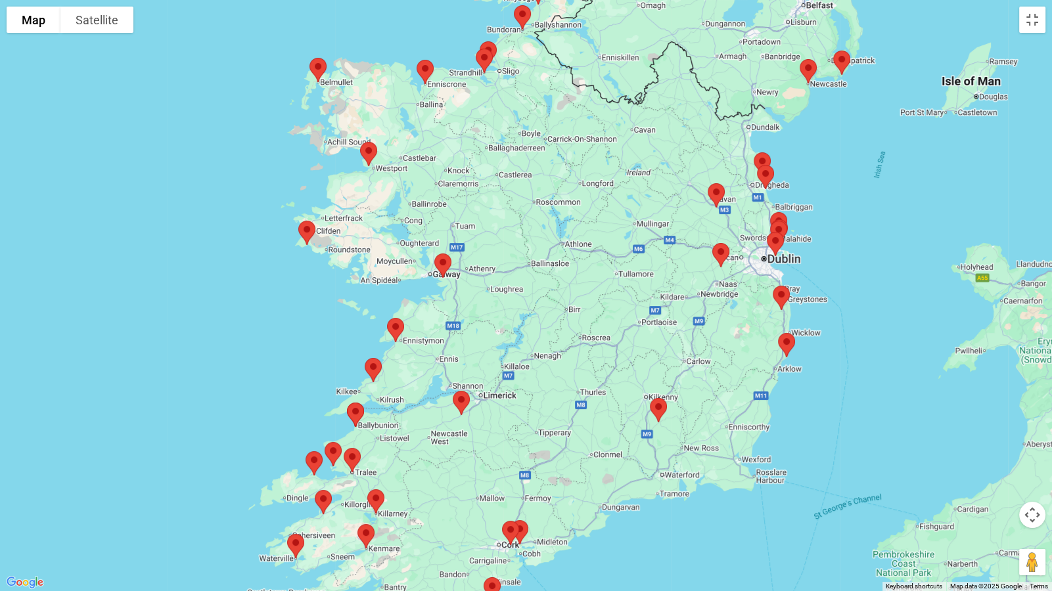
click at [376, 152] on img at bounding box center [369, 154] width 28 height 35
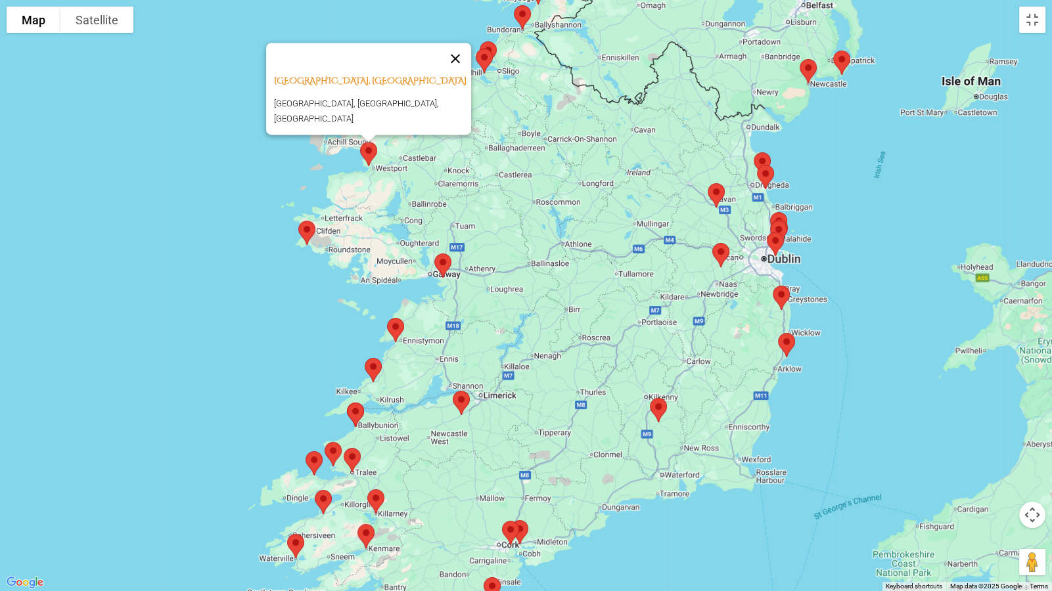
click at [451, 53] on button "Close" at bounding box center [455, 59] width 32 height 32
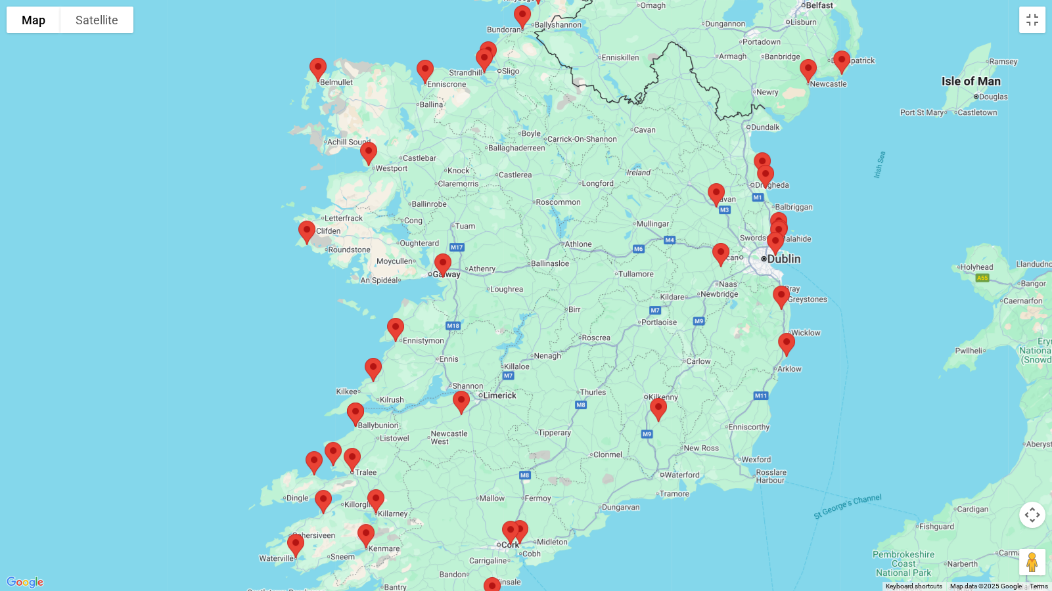
click at [319, 68] on img at bounding box center [318, 70] width 28 height 35
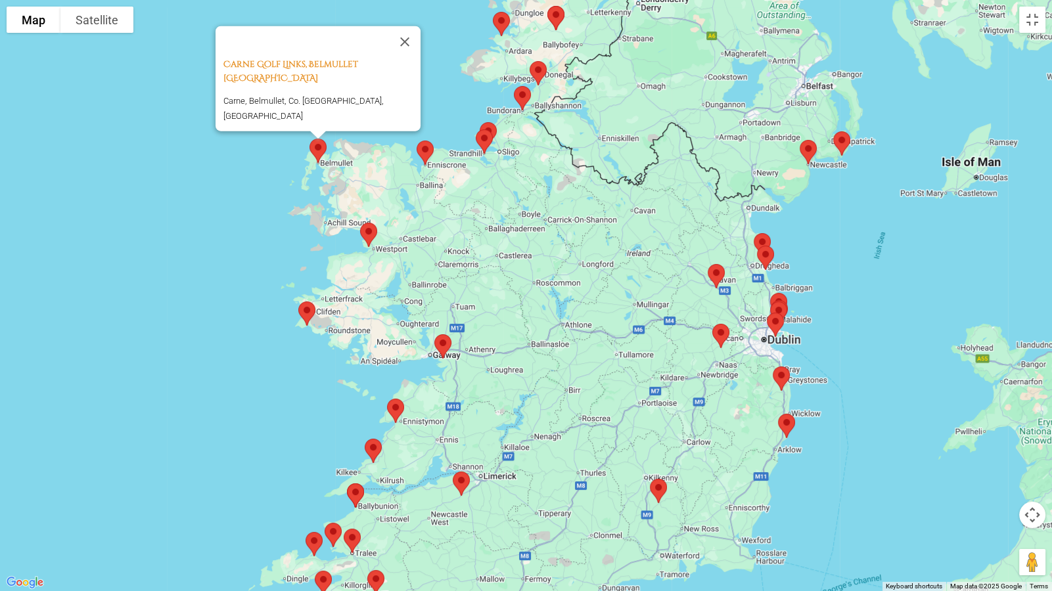
click at [428, 150] on img at bounding box center [425, 152] width 28 height 35
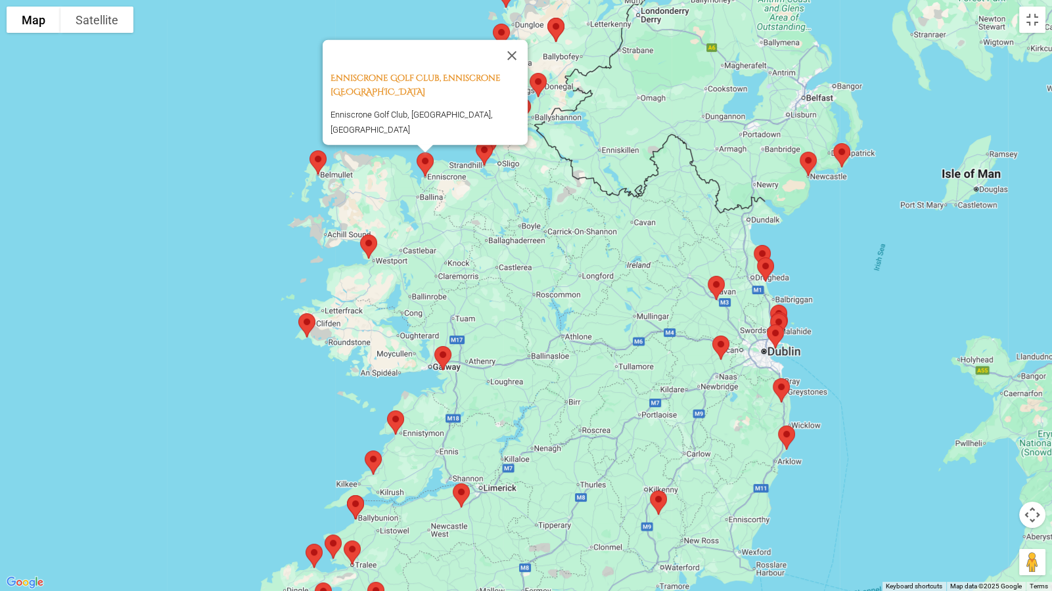
click at [483, 153] on img at bounding box center [484, 153] width 28 height 35
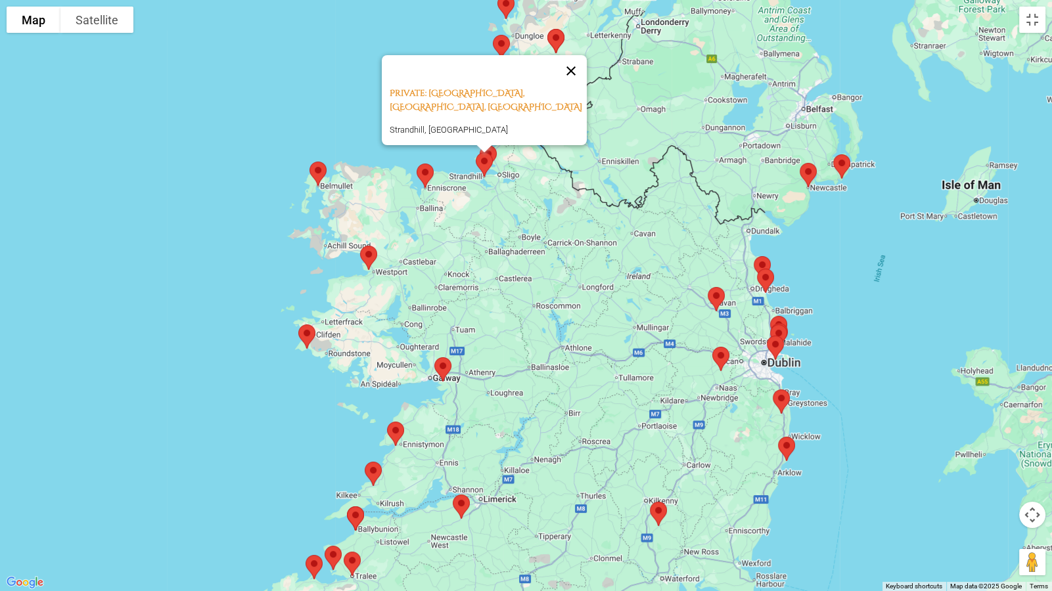
click at [571, 55] on button "Close" at bounding box center [571, 71] width 32 height 32
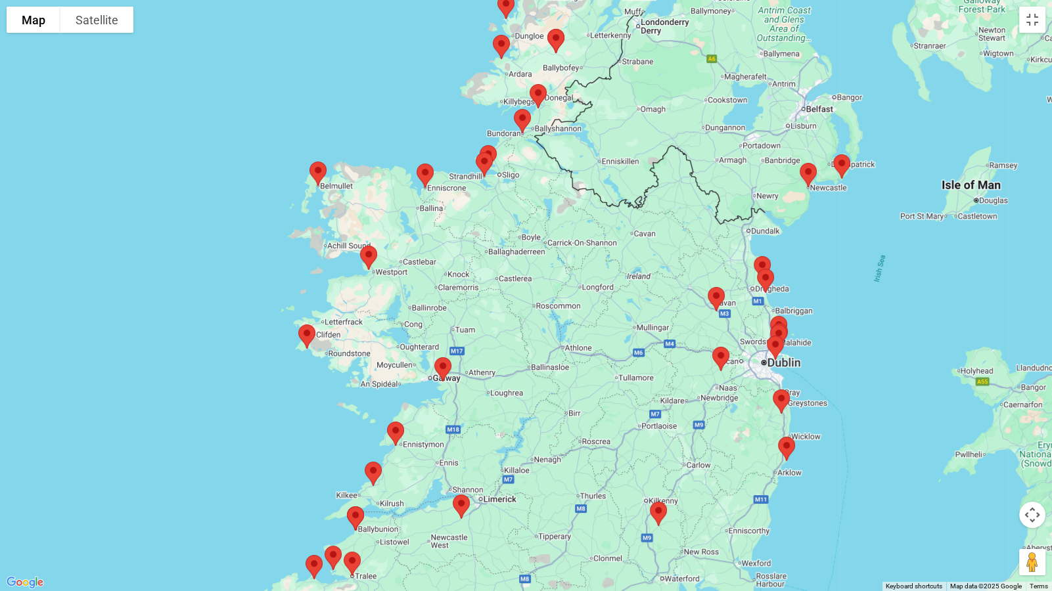
click at [489, 146] on img at bounding box center [488, 157] width 28 height 35
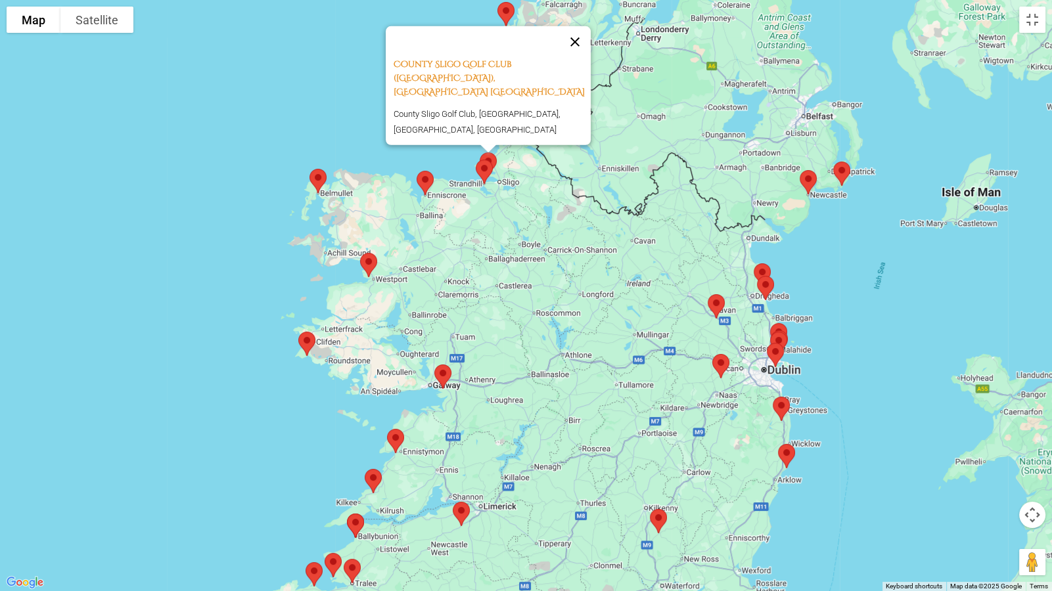
click at [579, 53] on button "Close" at bounding box center [575, 42] width 32 height 32
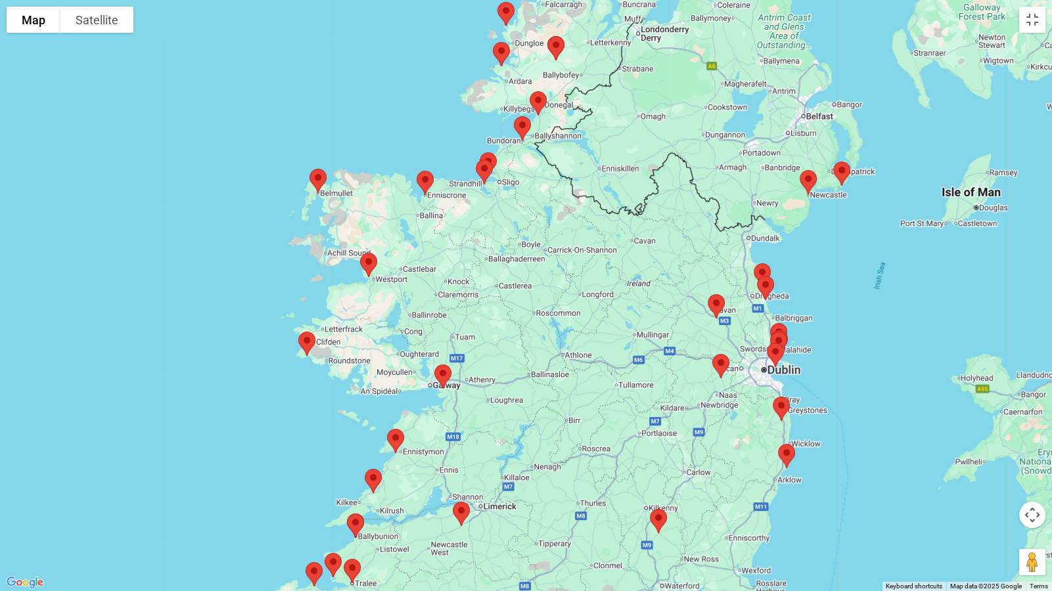
click at [801, 177] on img at bounding box center [808, 182] width 28 height 35
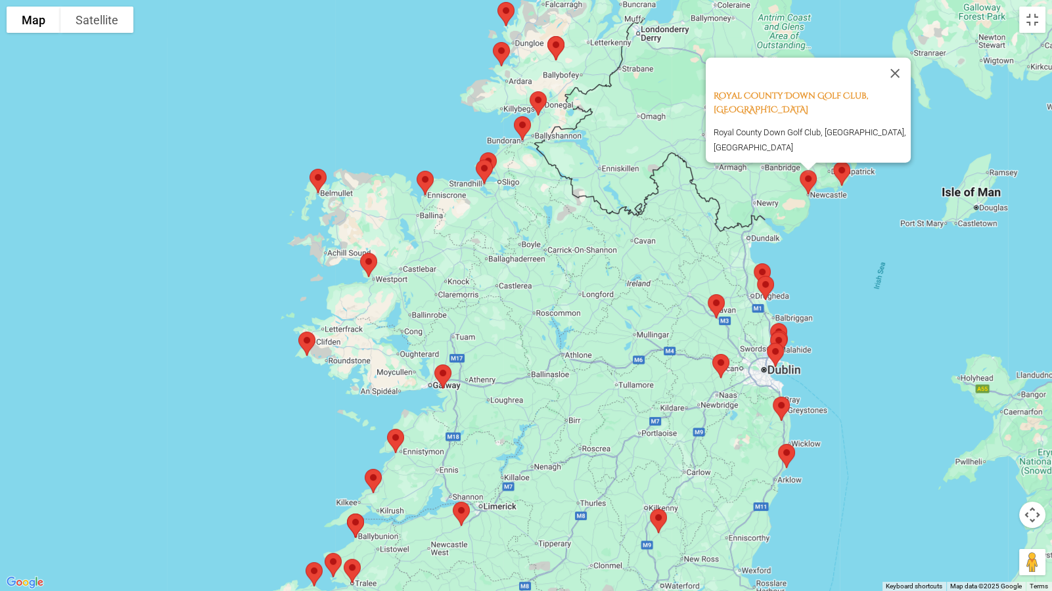
click at [840, 173] on img at bounding box center [842, 173] width 28 height 35
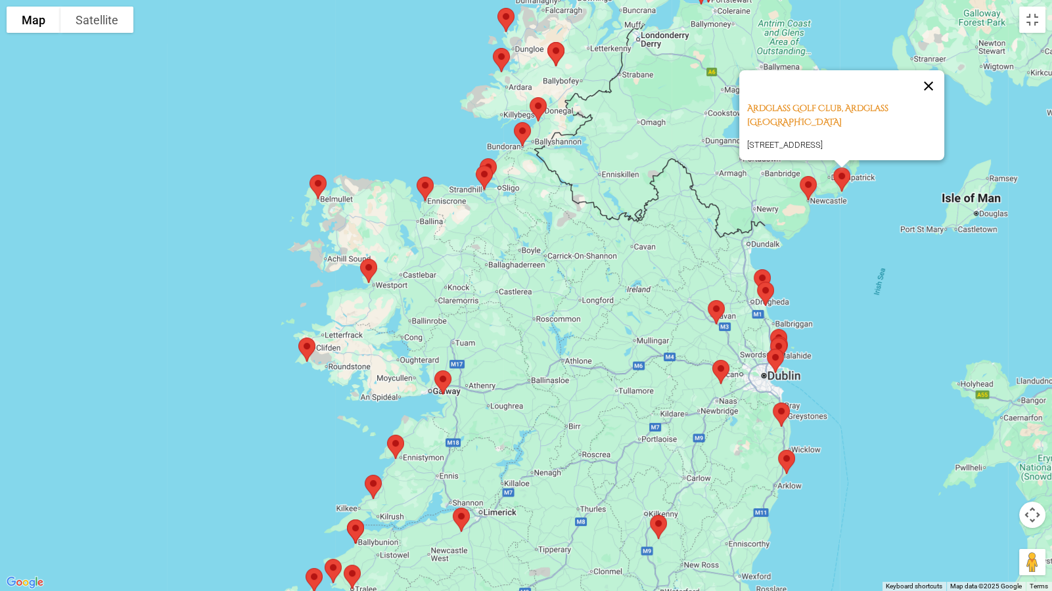
click at [933, 70] on button "Close" at bounding box center [928, 86] width 32 height 32
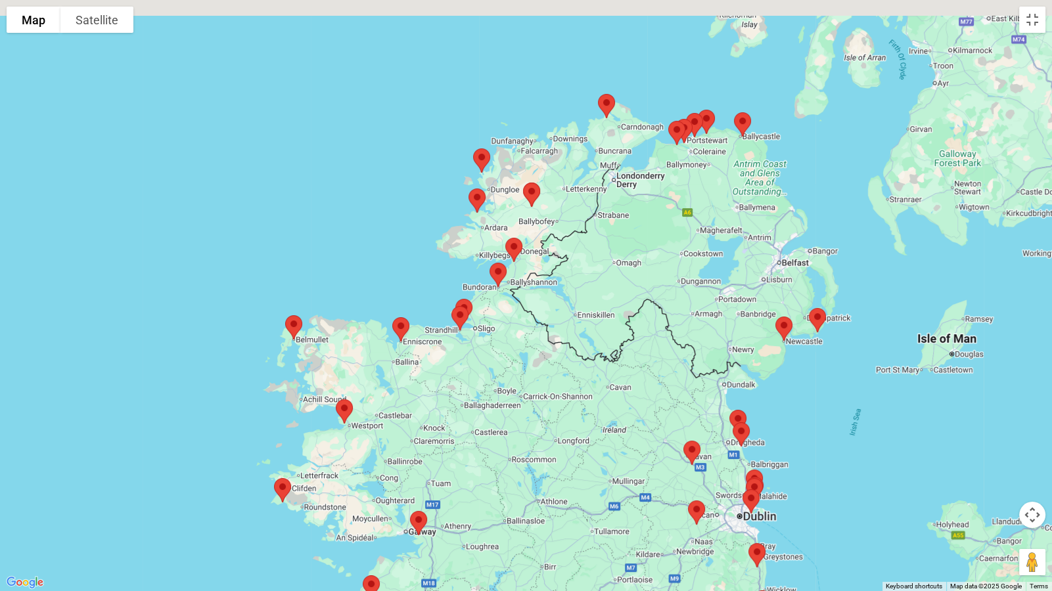
drag, startPoint x: 874, startPoint y: 269, endPoint x: 847, endPoint y: 411, distance: 143.7
click at [847, 411] on div at bounding box center [526, 295] width 1052 height 591
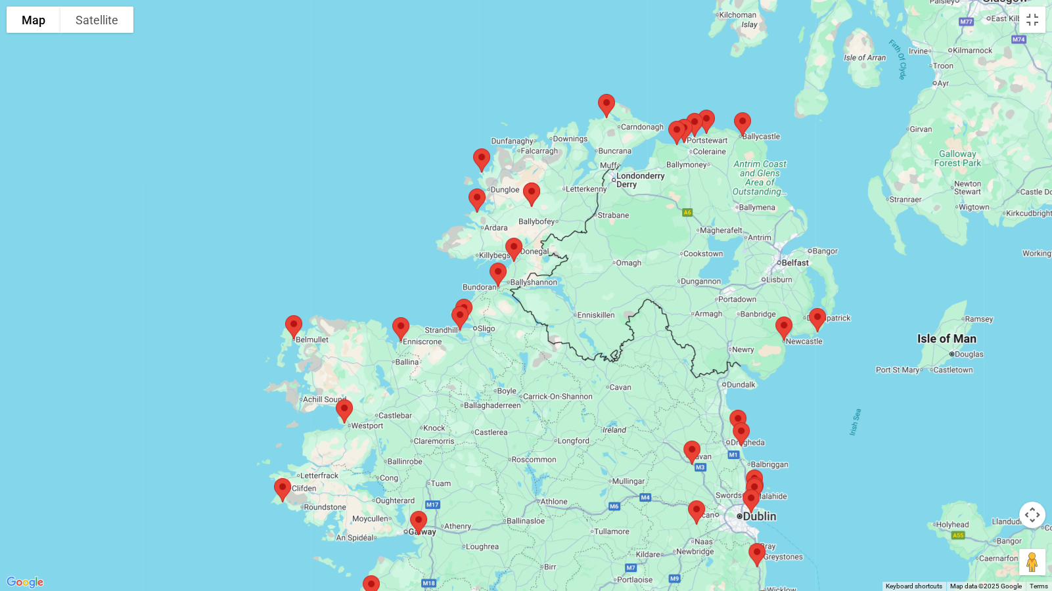
click at [738, 121] on img at bounding box center [743, 124] width 28 height 35
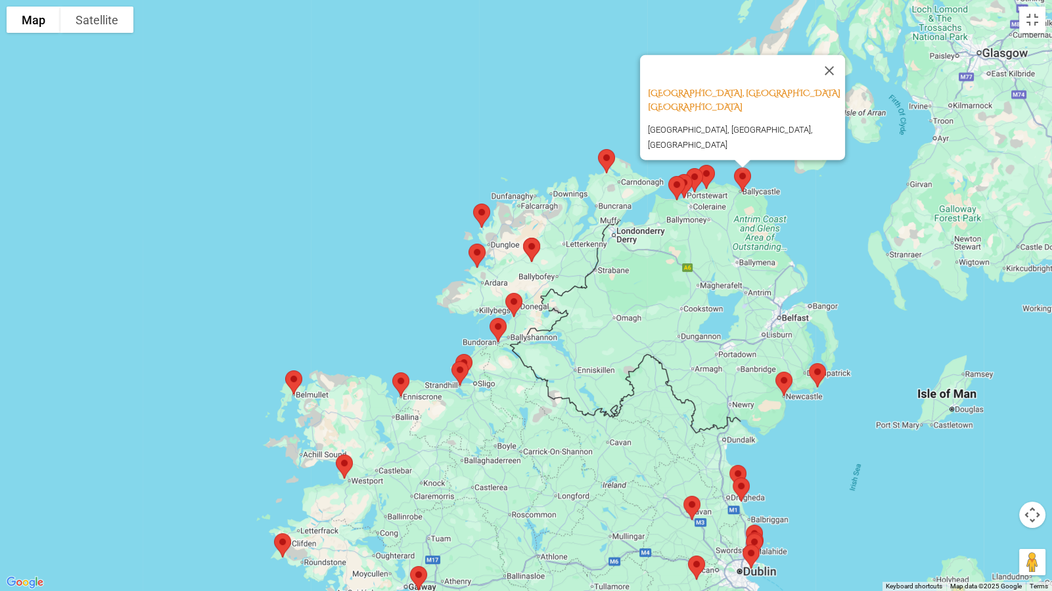
click at [716, 175] on img at bounding box center [706, 177] width 28 height 35
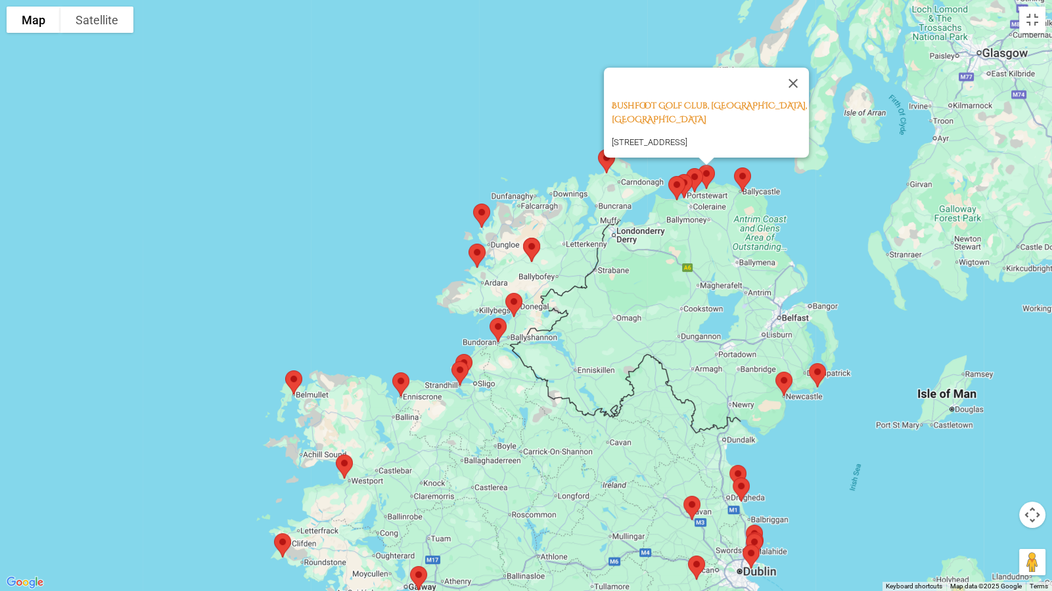
click at [696, 175] on img at bounding box center [684, 186] width 28 height 35
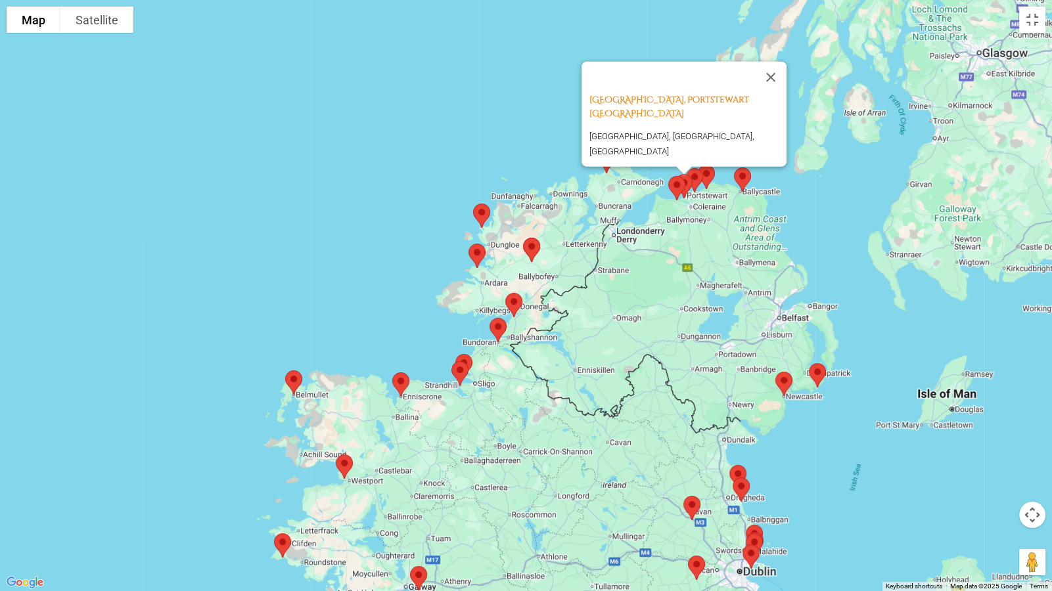
click at [687, 181] on img at bounding box center [677, 188] width 28 height 35
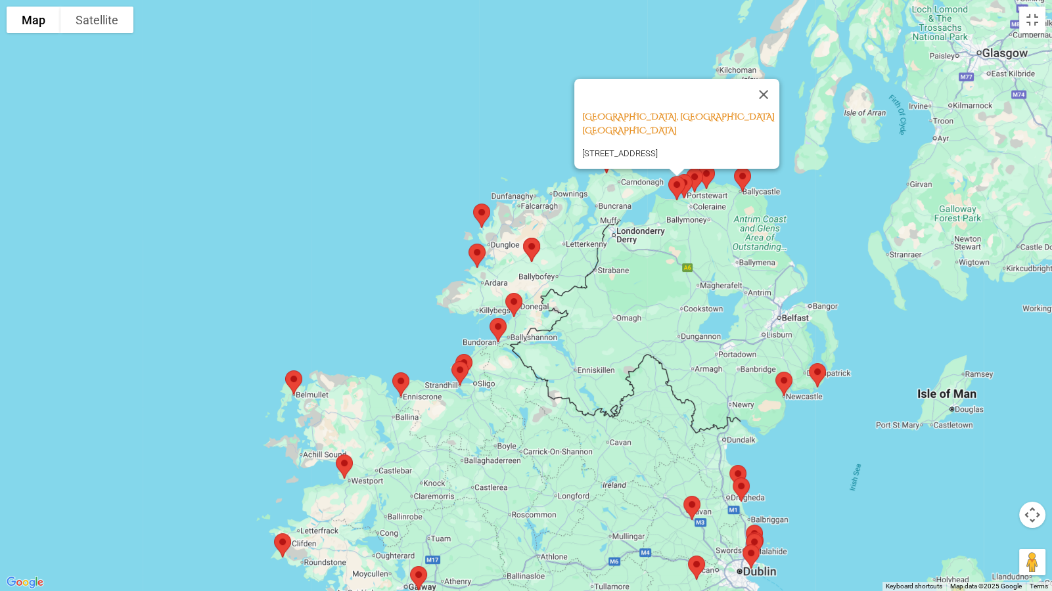
click at [680, 187] on img at bounding box center [677, 188] width 28 height 35
click at [676, 182] on img at bounding box center [677, 188] width 28 height 35
click at [683, 175] on div at bounding box center [676, 173] width 16 height 8
click at [686, 177] on img at bounding box center [677, 188] width 28 height 35
click at [686, 183] on img at bounding box center [677, 188] width 28 height 35
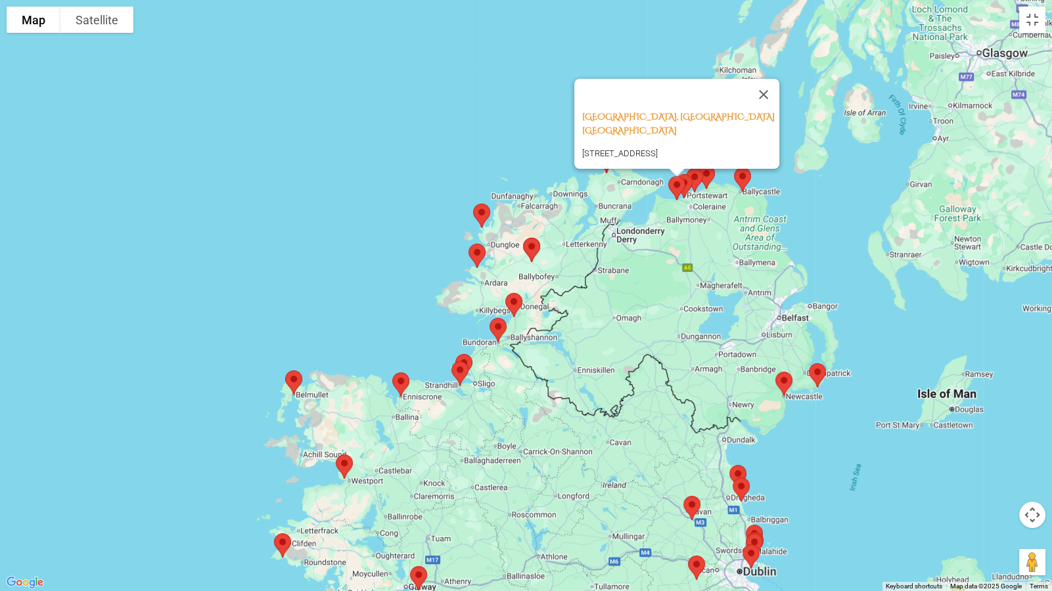
click at [529, 243] on img at bounding box center [532, 250] width 28 height 35
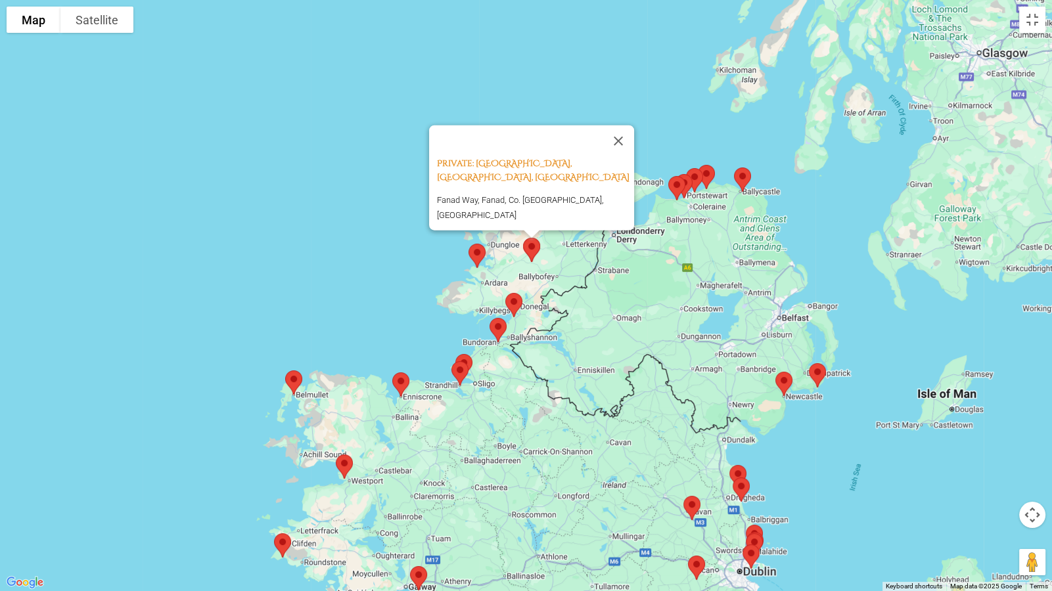
click at [480, 250] on img at bounding box center [477, 255] width 28 height 35
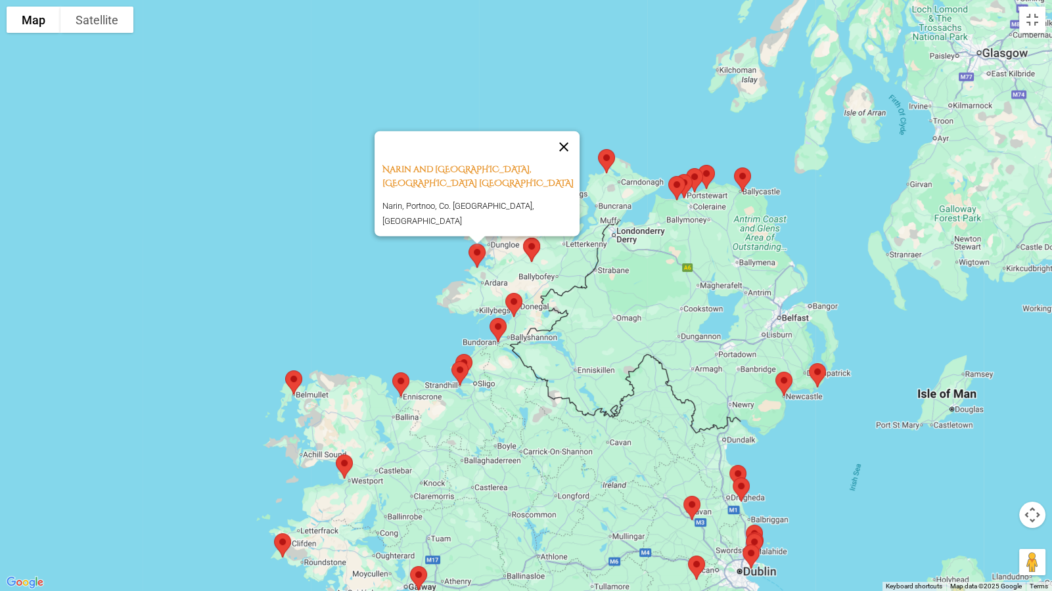
click at [566, 145] on button "Close" at bounding box center [564, 147] width 32 height 32
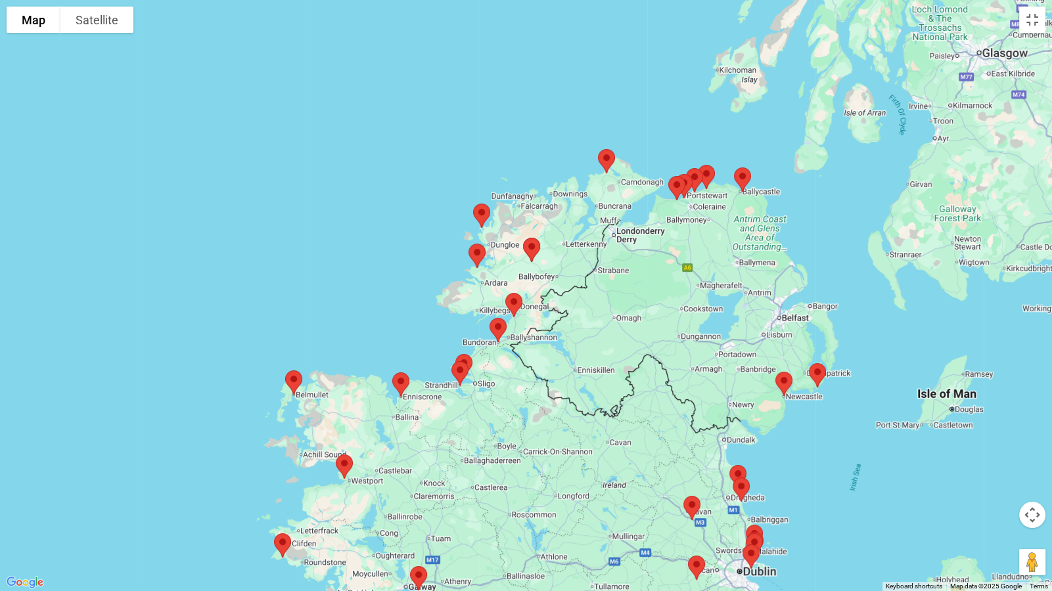
click at [484, 214] on img at bounding box center [482, 215] width 28 height 35
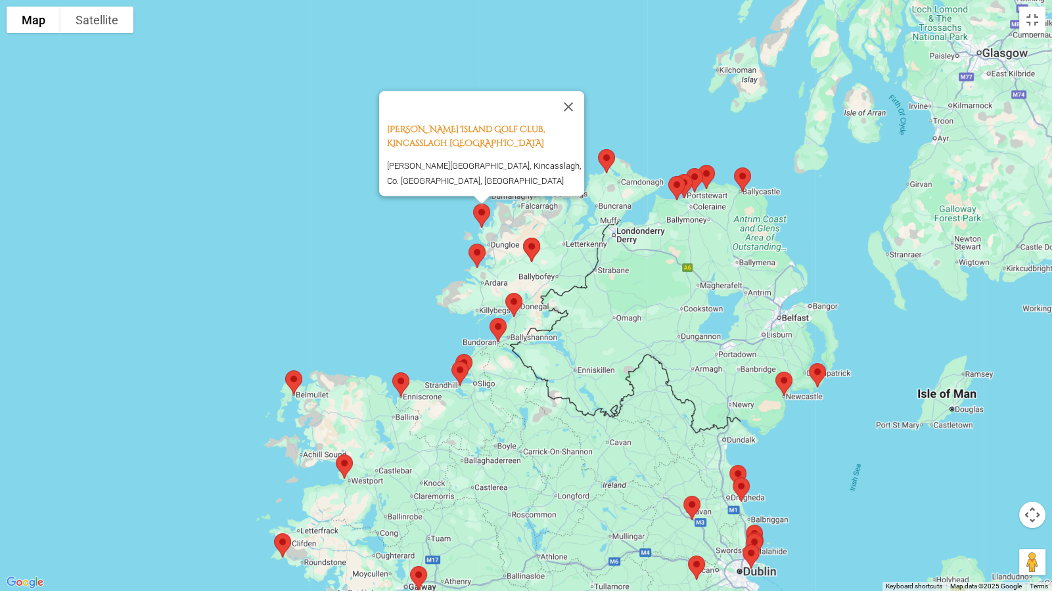
click at [517, 302] on img at bounding box center [514, 305] width 28 height 35
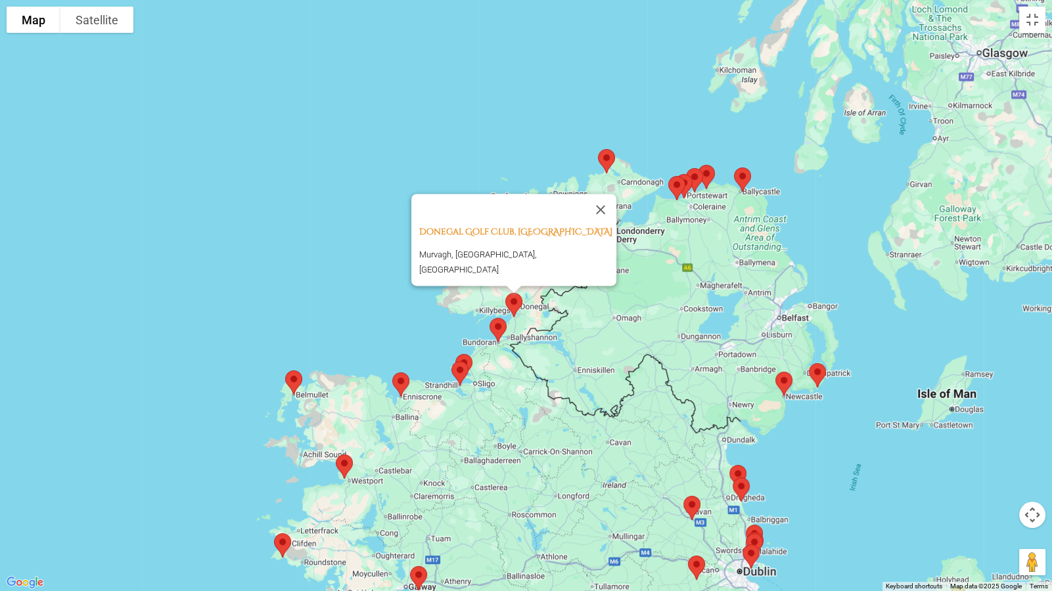
click at [504, 323] on img at bounding box center [498, 330] width 28 height 35
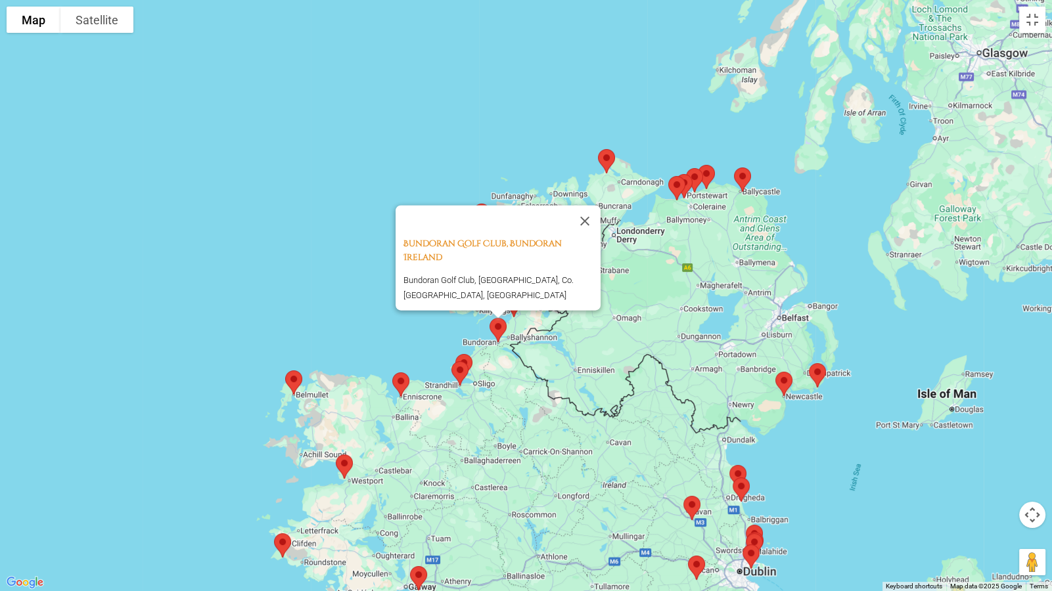
click at [468, 355] on img at bounding box center [464, 366] width 28 height 35
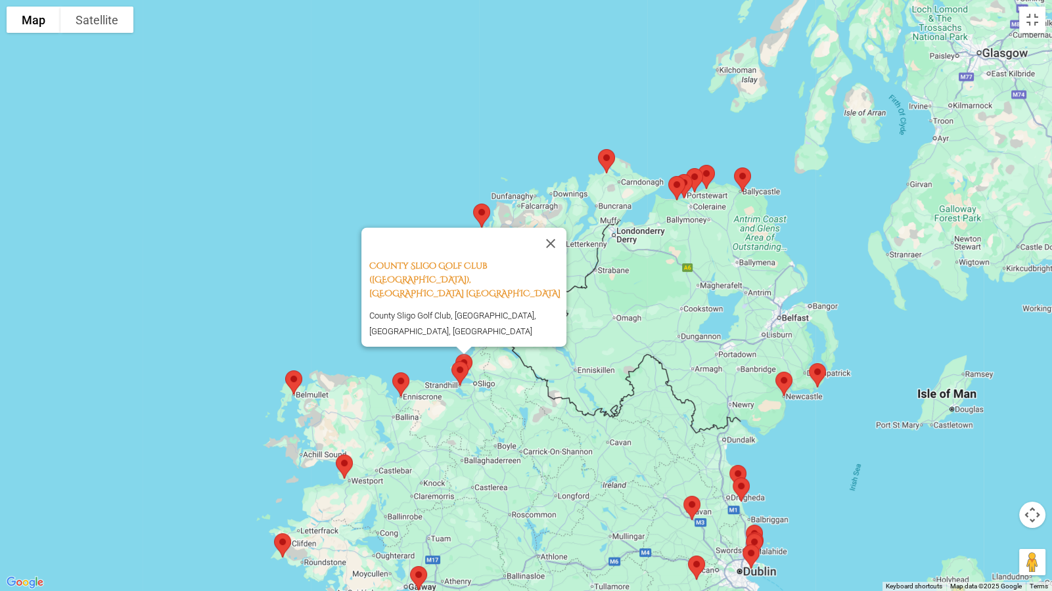
click at [461, 364] on img at bounding box center [460, 373] width 28 height 35
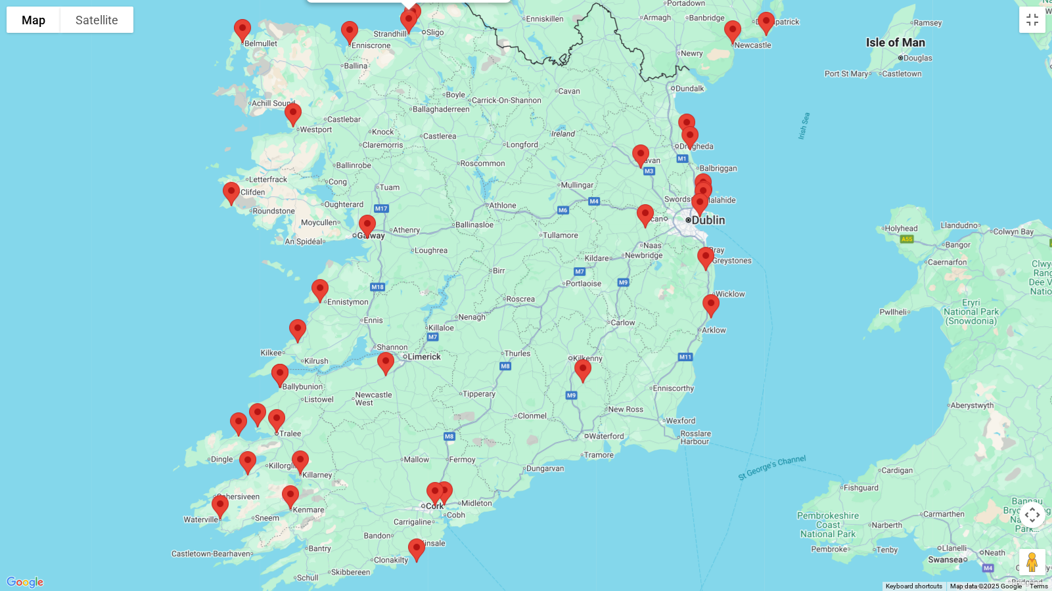
drag, startPoint x: 916, startPoint y: 508, endPoint x: 856, endPoint y: 162, distance: 351.4
click at [860, 158] on div "Private: [GEOGRAPHIC_DATA], [GEOGRAPHIC_DATA], [GEOGRAPHIC_DATA] [GEOGRAPHIC_DA…" at bounding box center [526, 295] width 1052 height 591
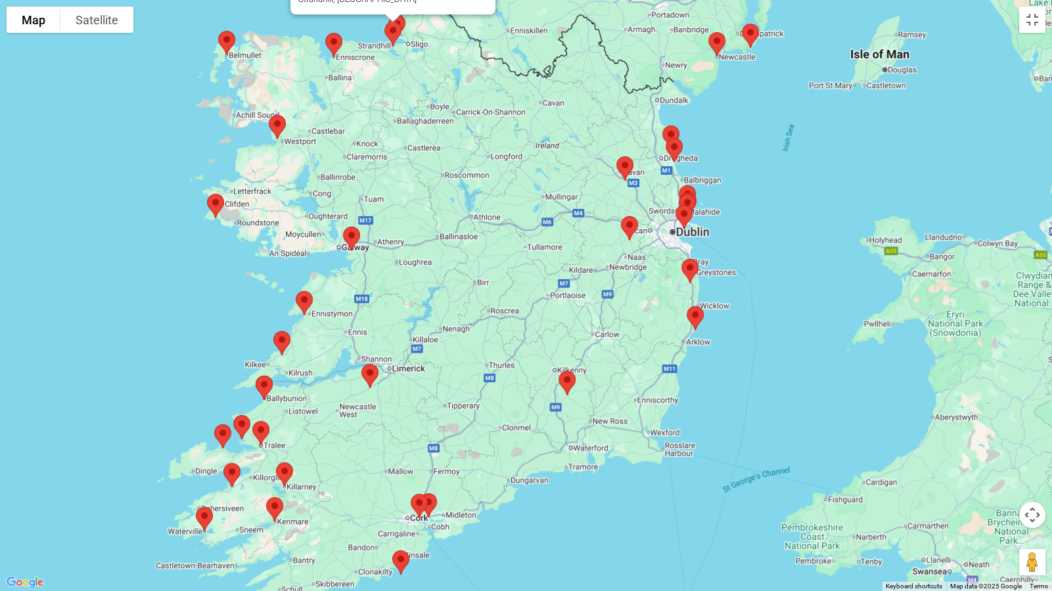
click at [627, 225] on img at bounding box center [630, 228] width 28 height 35
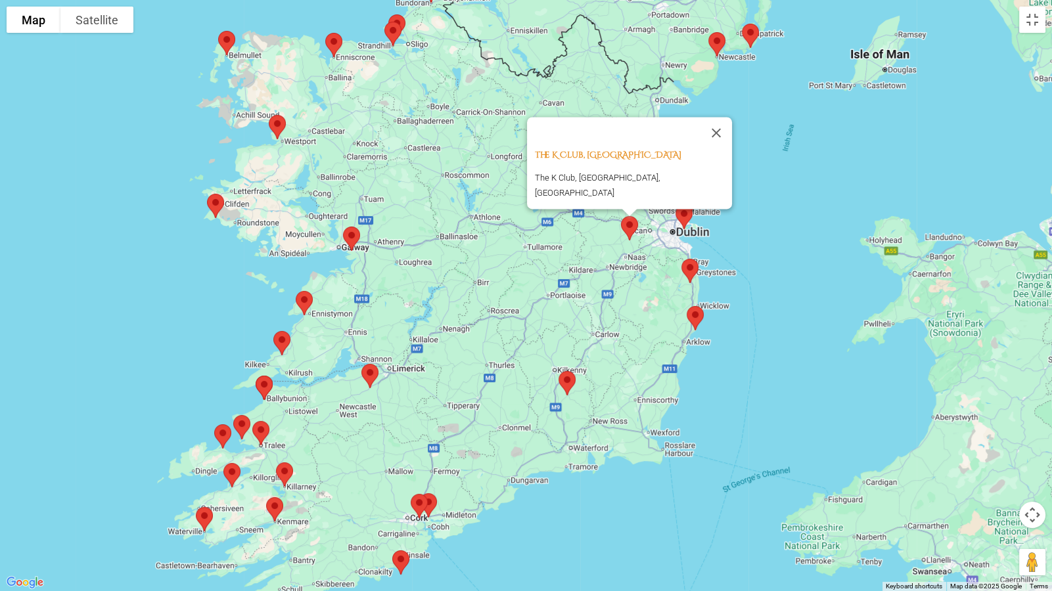
click at [566, 379] on img at bounding box center [567, 383] width 28 height 35
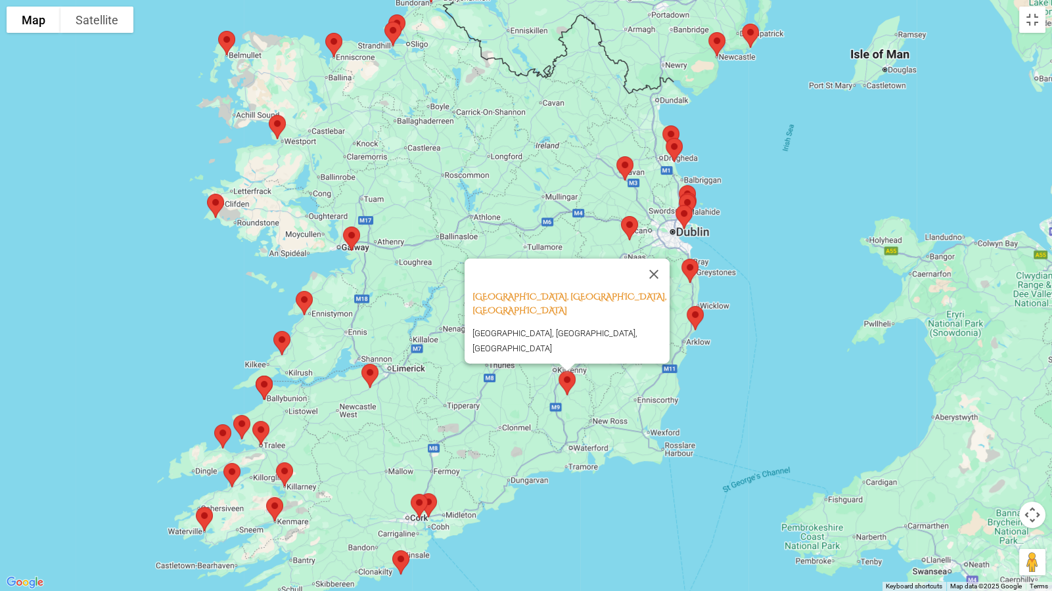
click at [822, 319] on div "[GEOGRAPHIC_DATA], [GEOGRAPHIC_DATA], [GEOGRAPHIC_DATA] [GEOGRAPHIC_DATA], [GEO…" at bounding box center [526, 295] width 1052 height 591
click at [695, 313] on img at bounding box center [695, 318] width 28 height 35
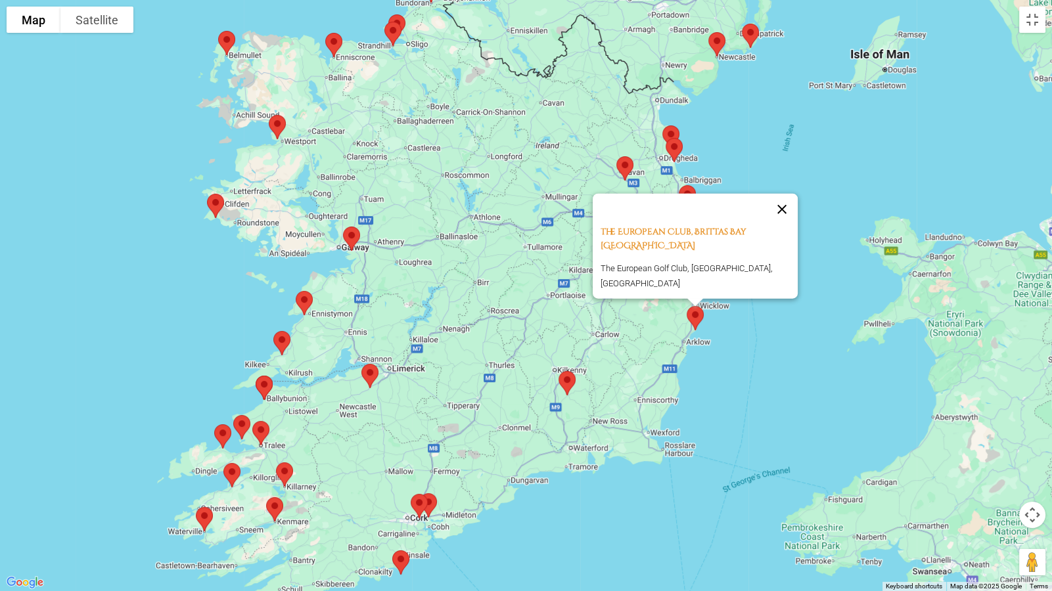
click at [776, 220] on button "Close" at bounding box center [782, 210] width 32 height 32
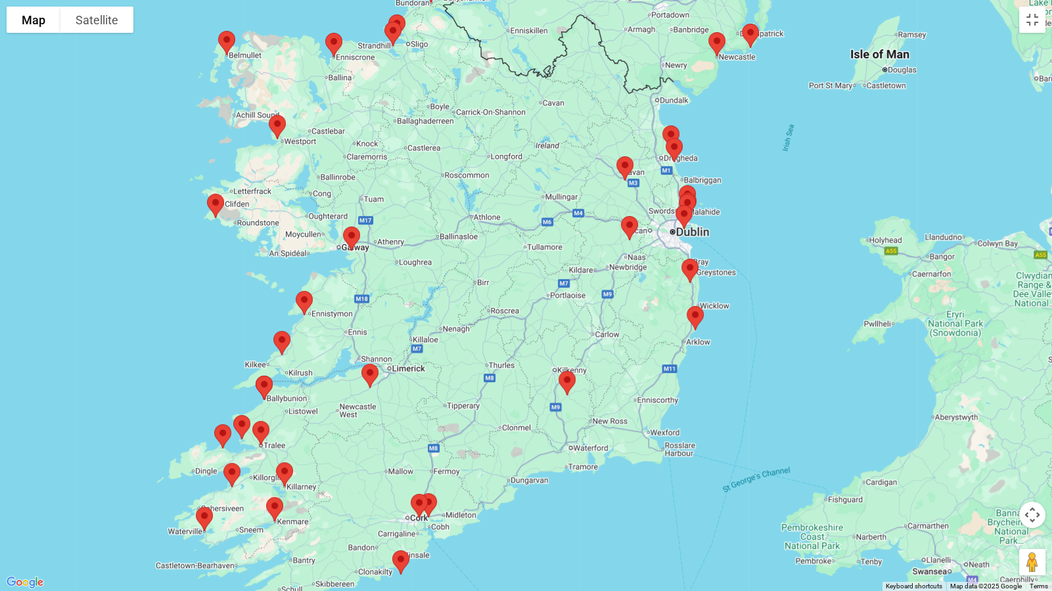
click at [690, 269] on img at bounding box center [690, 271] width 28 height 35
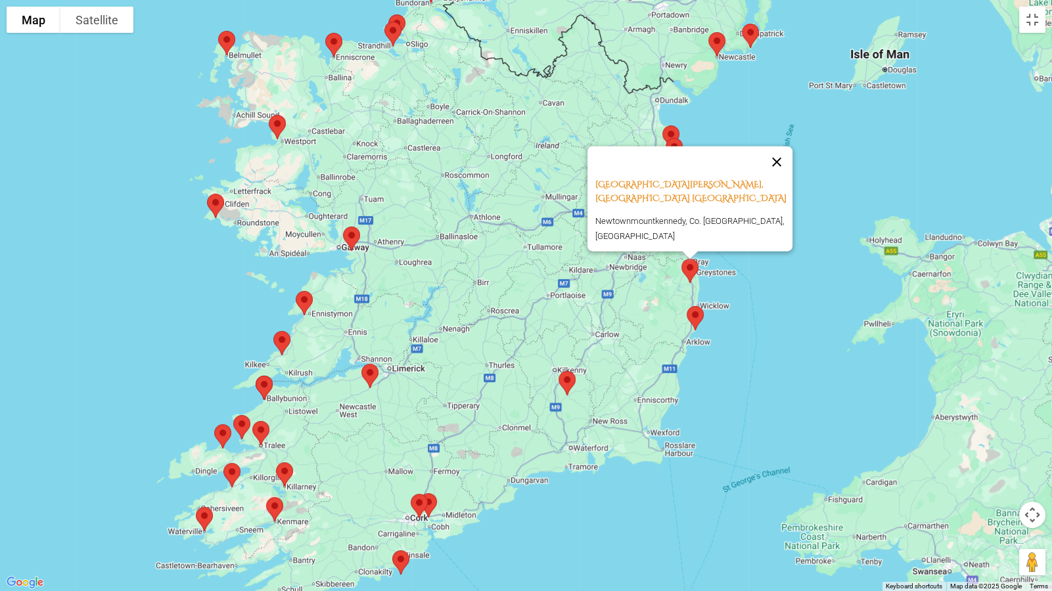
click at [779, 160] on button "Close" at bounding box center [777, 162] width 32 height 32
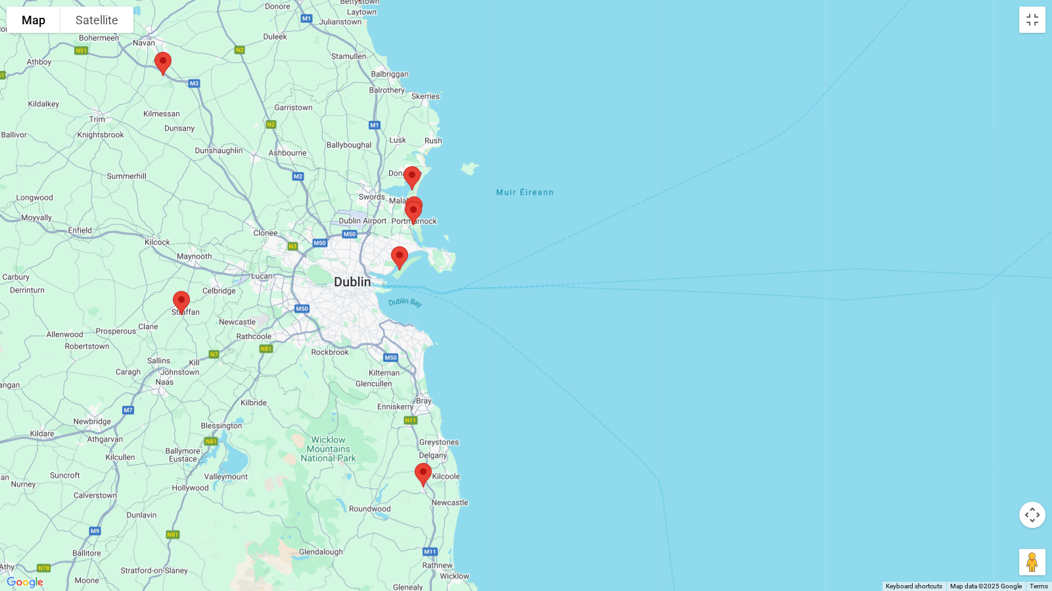
drag, startPoint x: 709, startPoint y: 196, endPoint x: 648, endPoint y: 358, distance: 173.0
click at [648, 358] on div at bounding box center [526, 295] width 1052 height 591
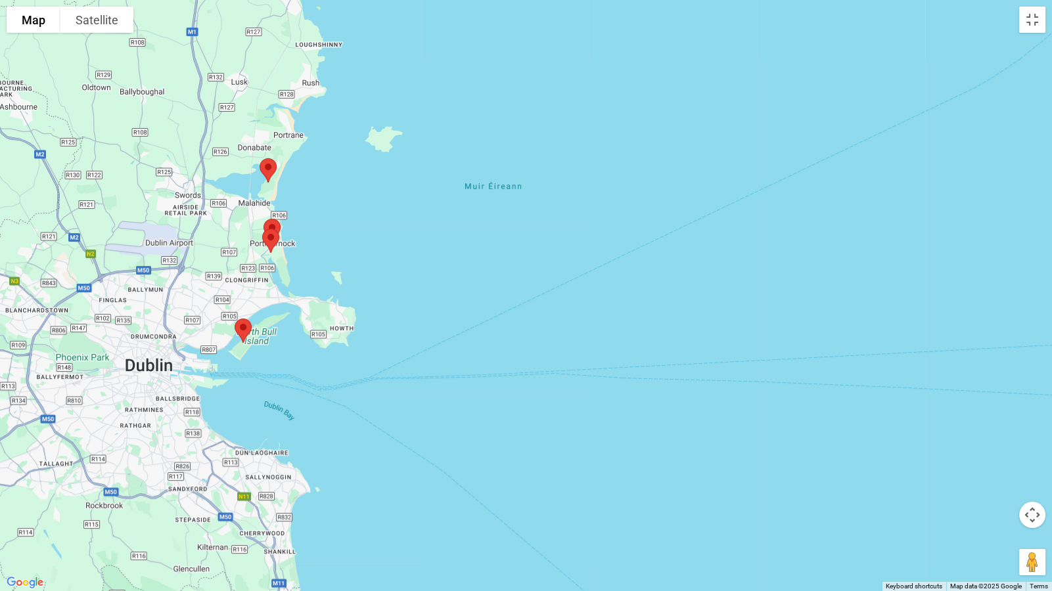
drag, startPoint x: 577, startPoint y: 255, endPoint x: 709, endPoint y: 352, distance: 164.0
click at [713, 359] on div at bounding box center [526, 295] width 1052 height 591
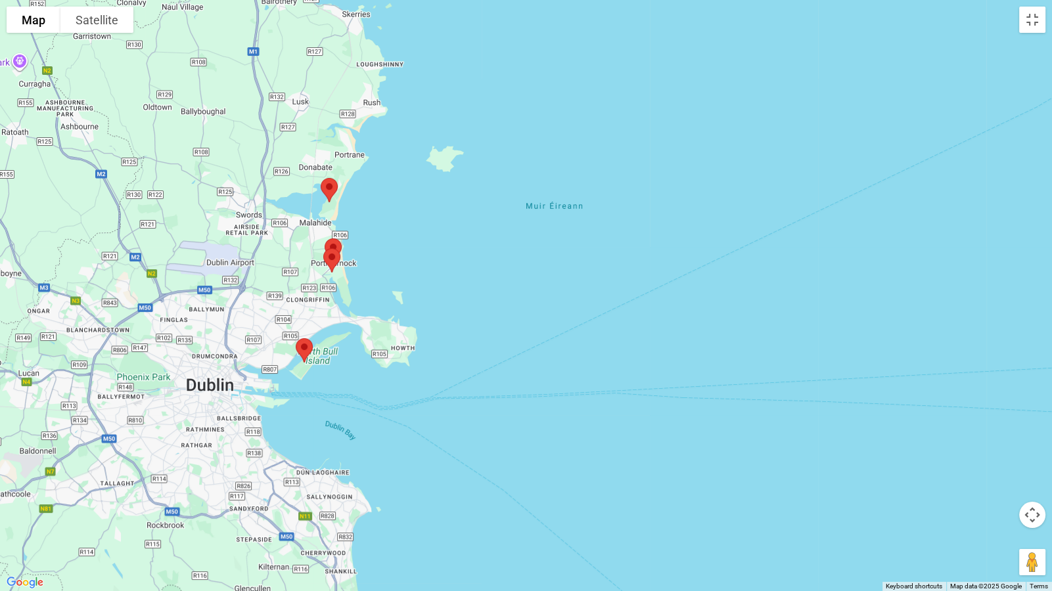
click at [335, 243] on img at bounding box center [332, 260] width 28 height 35
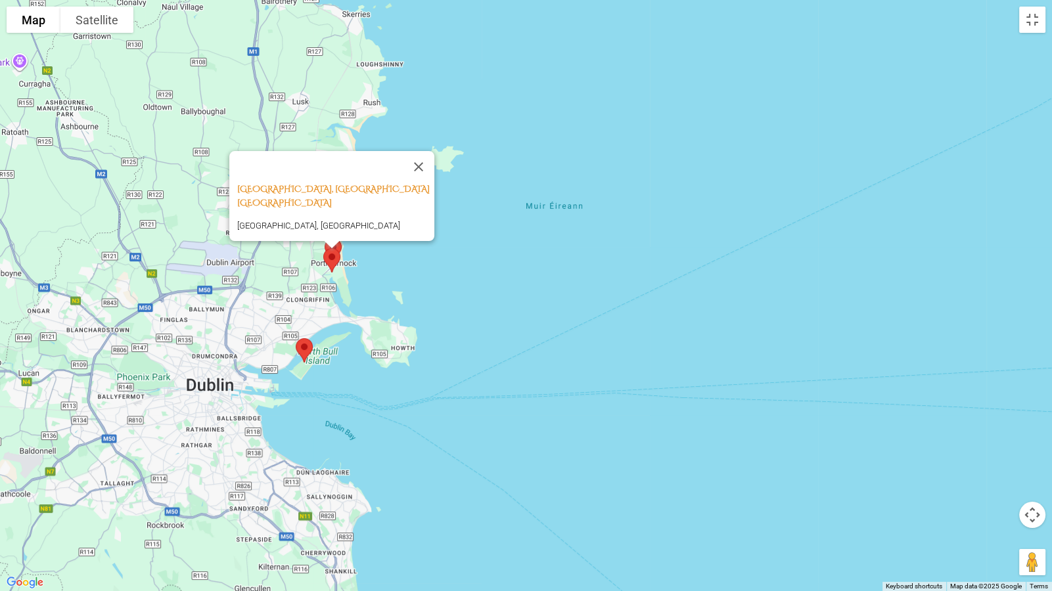
click at [340, 243] on img at bounding box center [332, 260] width 28 height 35
click at [376, 251] on div "[GEOGRAPHIC_DATA], [GEOGRAPHIC_DATA], [GEOGRAPHIC_DATA]" at bounding box center [526, 295] width 1052 height 591
click at [413, 279] on div "[GEOGRAPHIC_DATA], [GEOGRAPHIC_DATA], [GEOGRAPHIC_DATA]" at bounding box center [526, 295] width 1052 height 591
drag, startPoint x: 419, startPoint y: 148, endPoint x: 392, endPoint y: 191, distance: 49.9
click at [418, 151] on button "Close" at bounding box center [419, 167] width 32 height 32
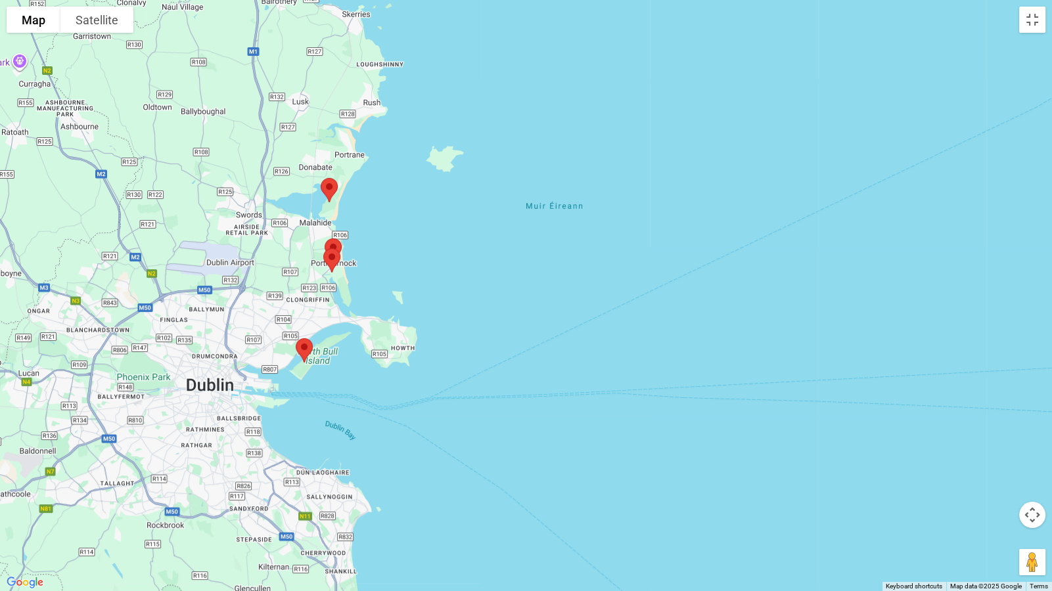
click at [338, 233] on img at bounding box center [333, 250] width 28 height 35
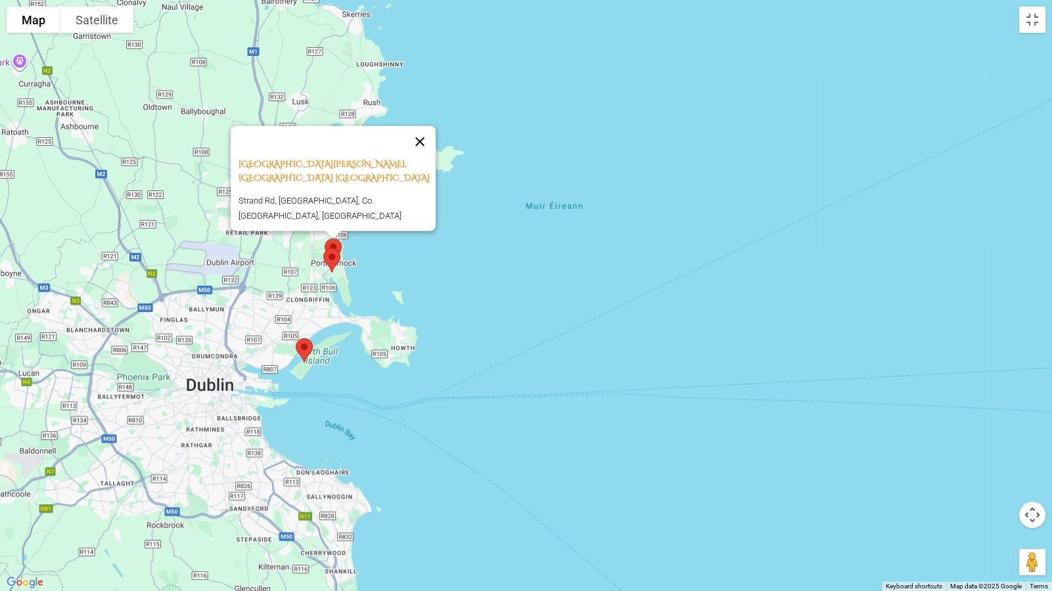
click at [422, 142] on button "Close" at bounding box center [420, 142] width 32 height 32
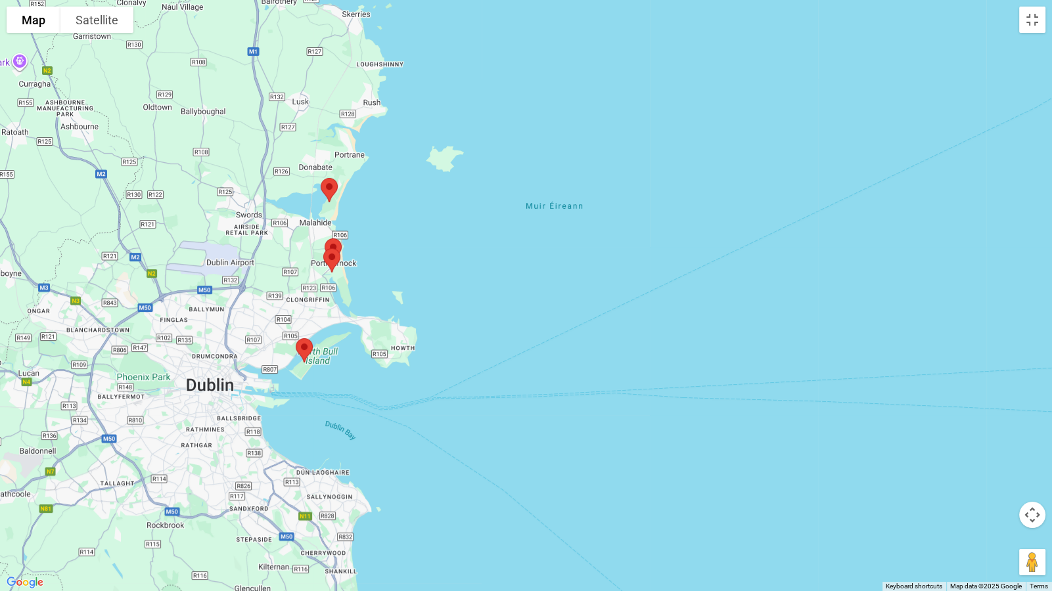
click at [330, 189] on img at bounding box center [329, 190] width 28 height 35
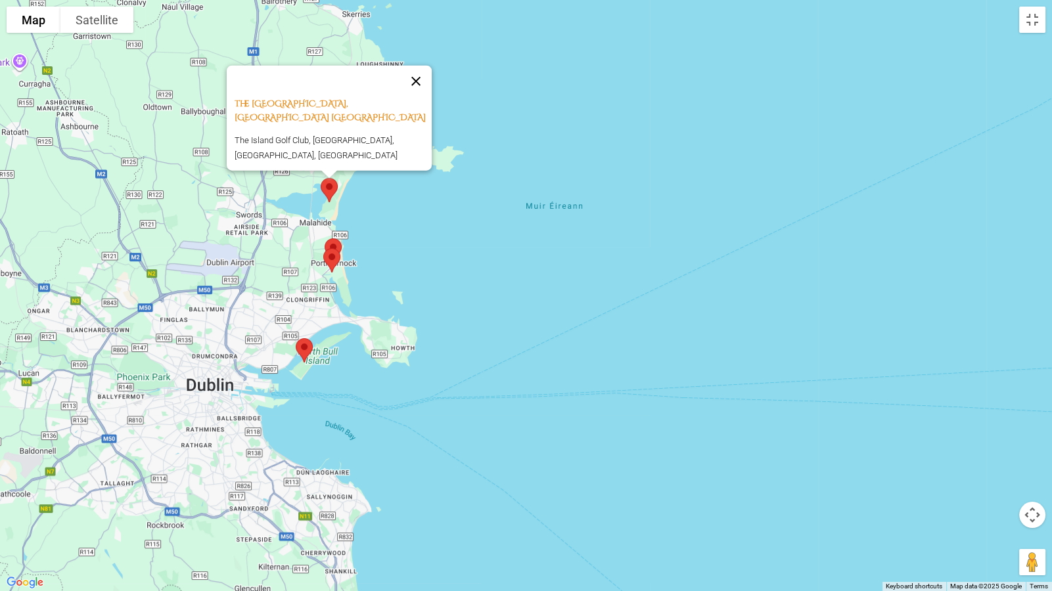
click at [409, 95] on button "Close" at bounding box center [416, 82] width 32 height 32
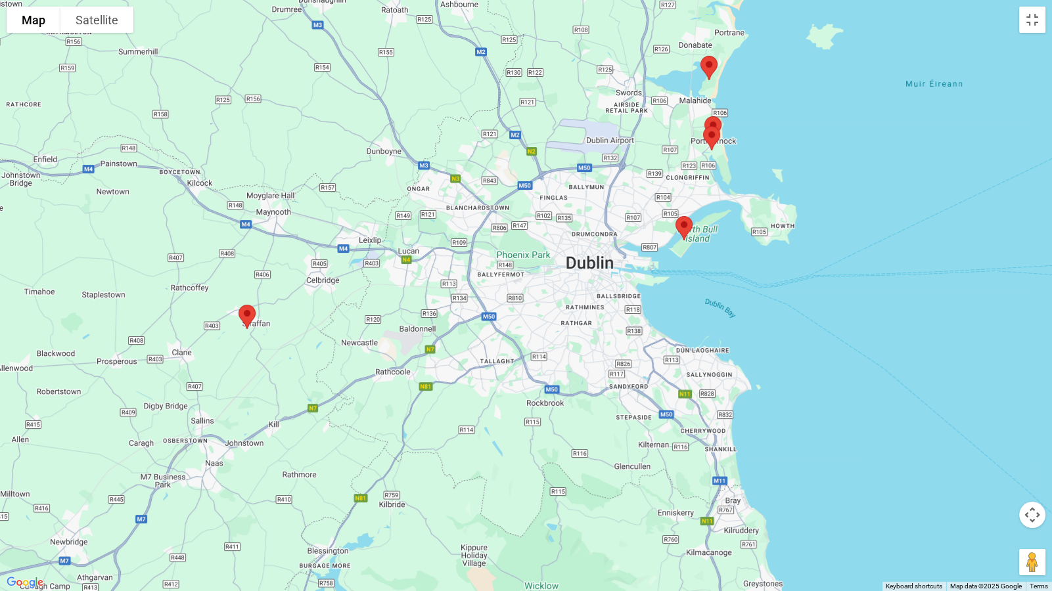
drag, startPoint x: 355, startPoint y: 395, endPoint x: 739, endPoint y: 271, distance: 403.2
click at [739, 271] on div at bounding box center [526, 295] width 1052 height 591
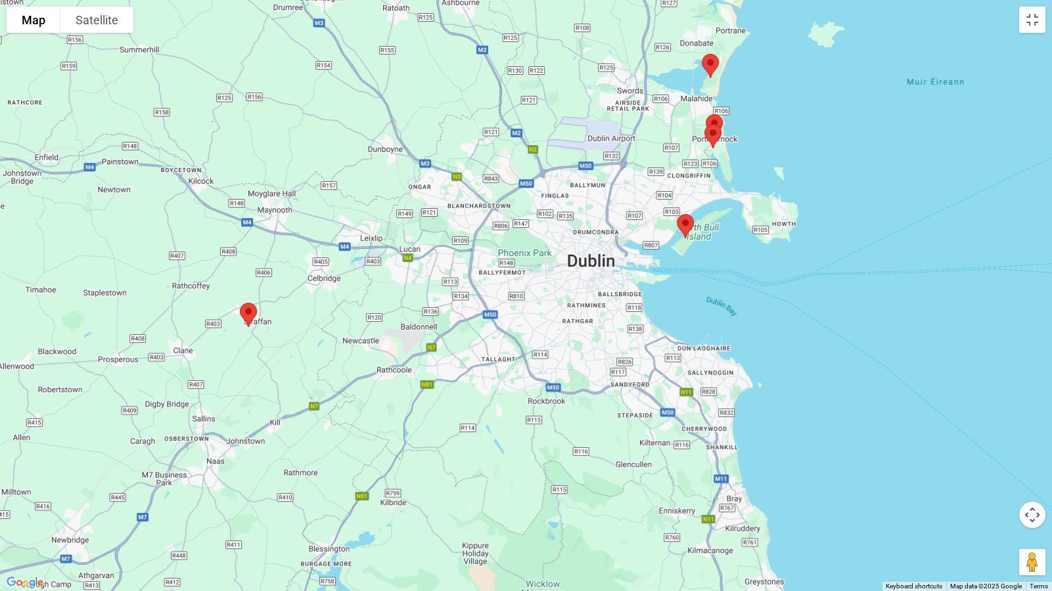
click at [249, 312] on img at bounding box center [249, 315] width 28 height 35
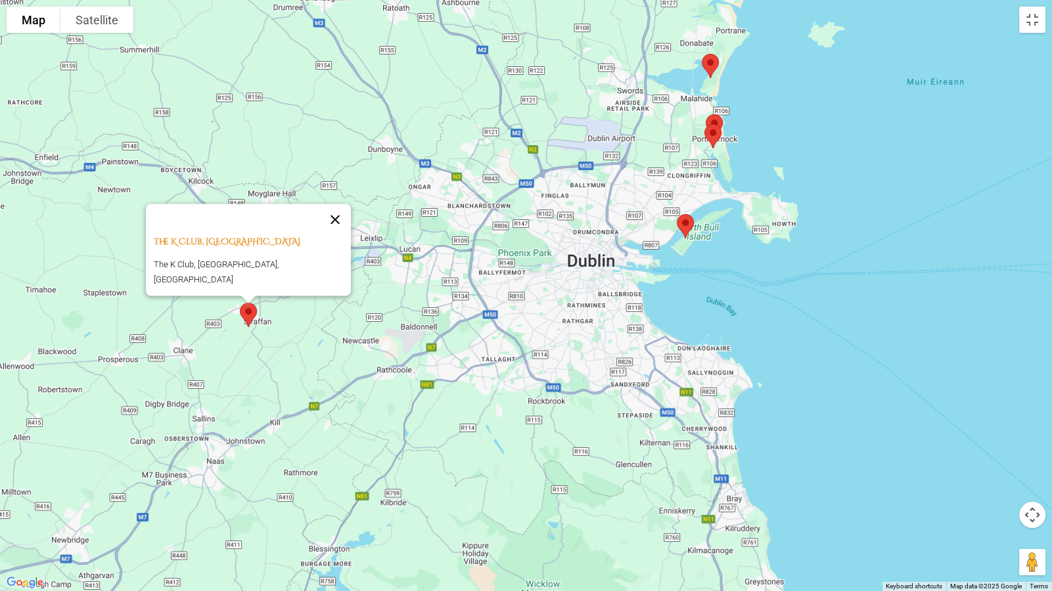
click at [319, 214] on button "Close" at bounding box center [335, 220] width 32 height 32
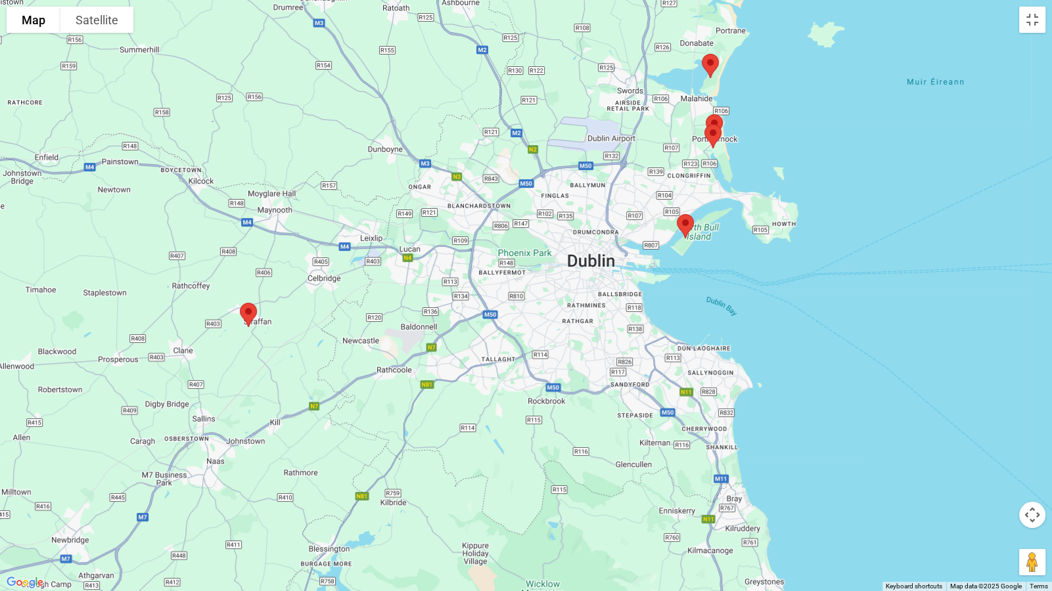
click at [681, 222] on img at bounding box center [685, 226] width 28 height 35
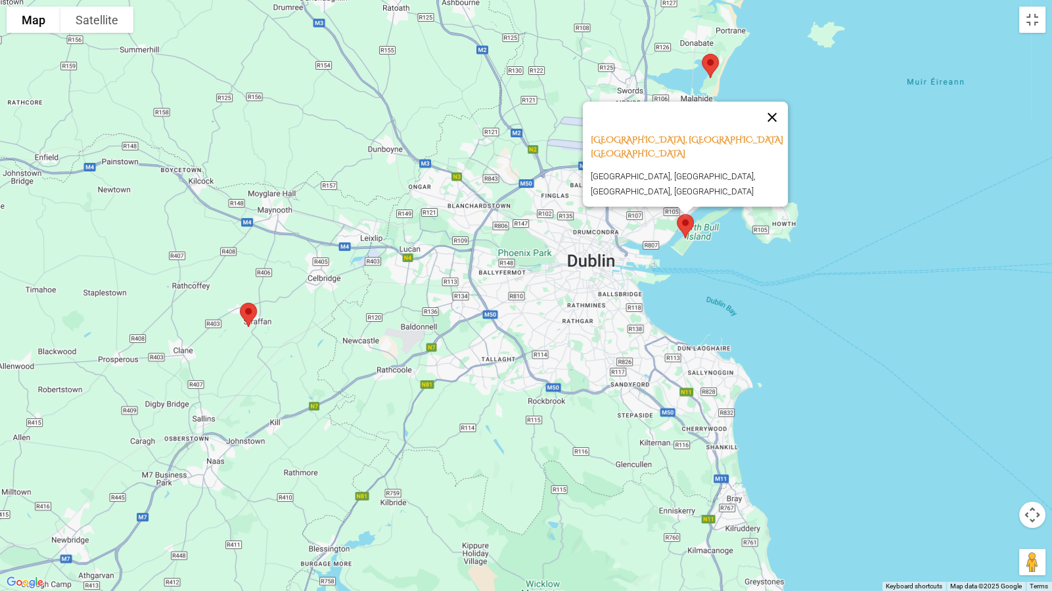
click at [773, 126] on button "Close" at bounding box center [772, 118] width 32 height 32
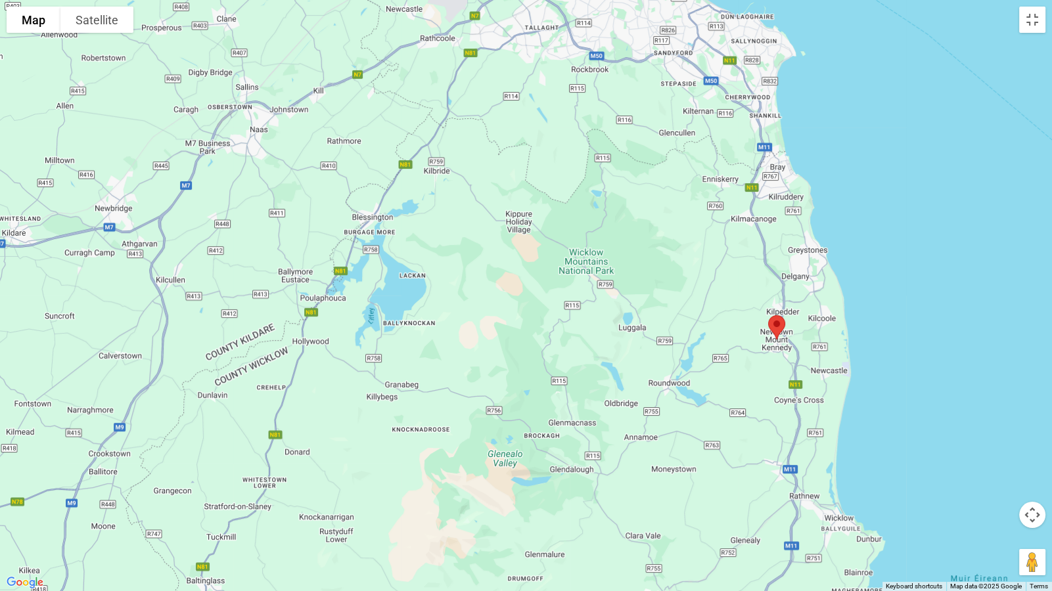
drag, startPoint x: 487, startPoint y: 438, endPoint x: 532, endPoint y: 101, distance: 340.0
click at [532, 101] on div at bounding box center [526, 295] width 1052 height 591
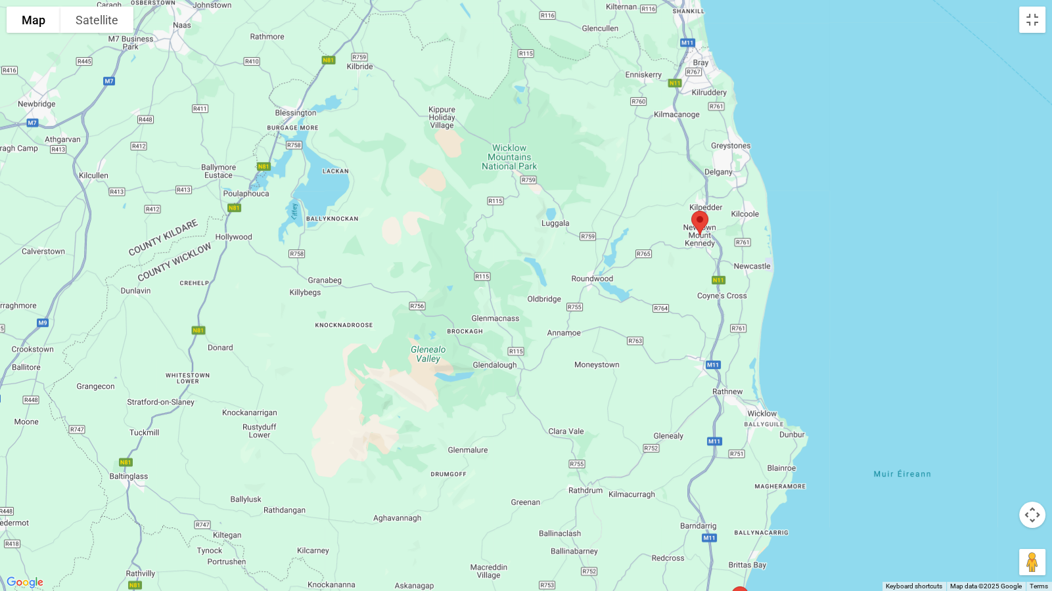
drag, startPoint x: 641, startPoint y: 374, endPoint x: 562, endPoint y: 299, distance: 108.3
click at [562, 299] on div at bounding box center [526, 295] width 1052 height 591
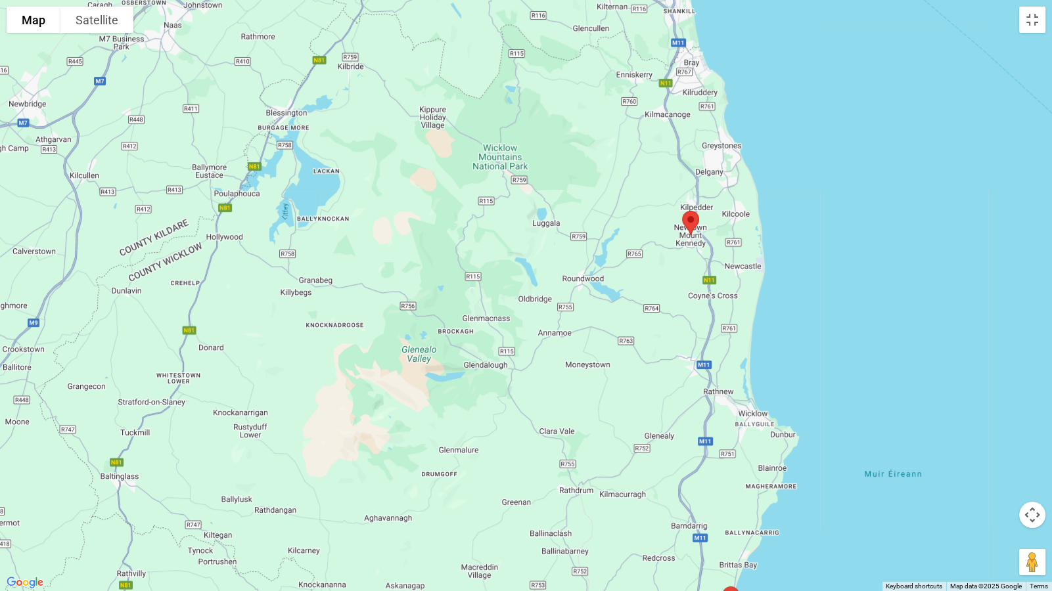
click at [690, 217] on img at bounding box center [691, 223] width 28 height 35
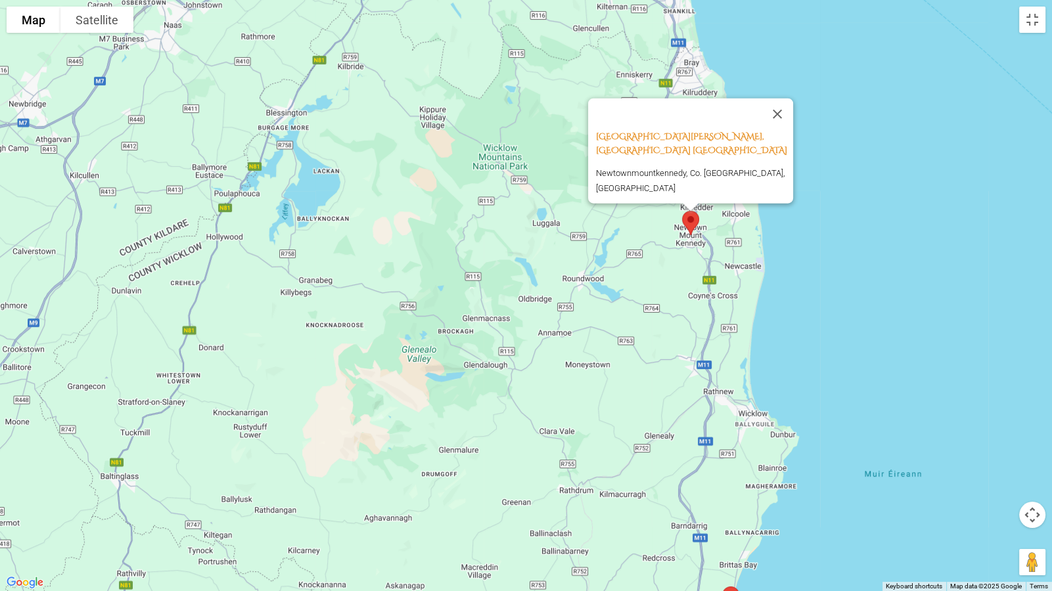
drag, startPoint x: 863, startPoint y: 289, endPoint x: 887, endPoint y: 269, distance: 31.7
click at [867, 285] on div "[GEOGRAPHIC_DATA][PERSON_NAME], Wicklow [GEOGRAPHIC_DATA] [GEOGRAPHIC_DATA], Co…" at bounding box center [526, 295] width 1052 height 591
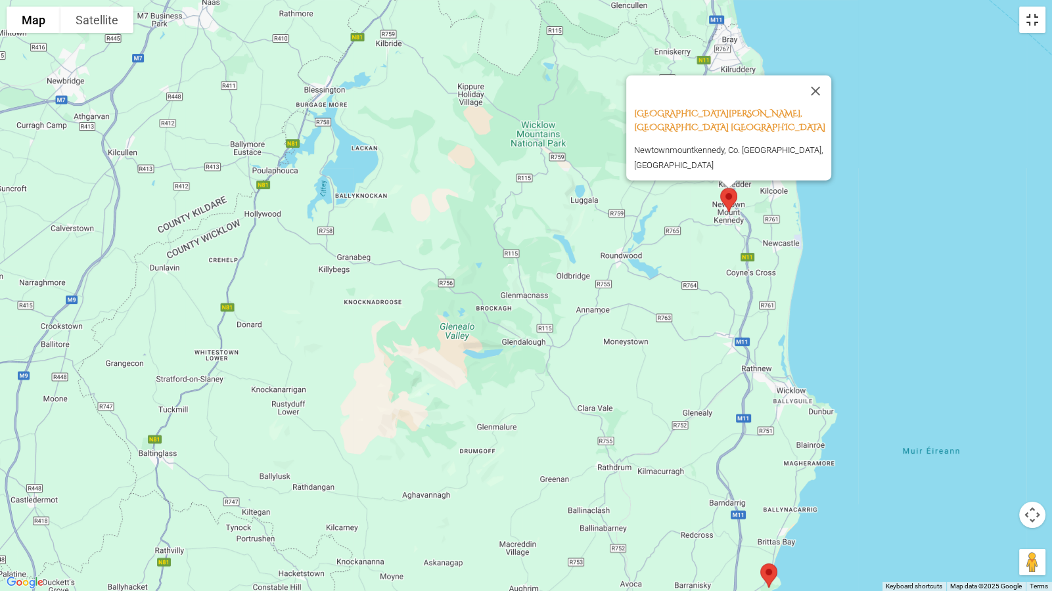
click at [1026, 22] on button "Toggle fullscreen view" at bounding box center [1032, 20] width 26 height 26
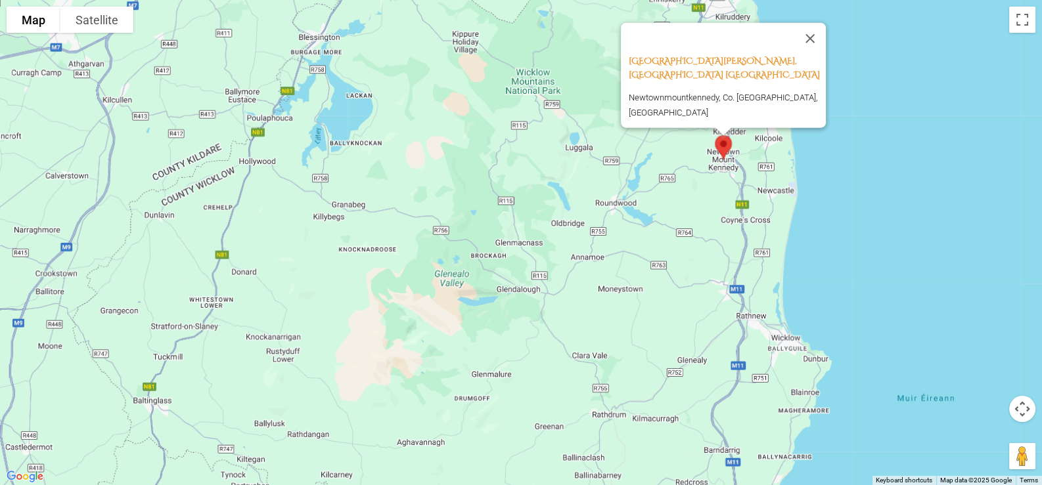
drag, startPoint x: 920, startPoint y: 263, endPoint x: 907, endPoint y: 203, distance: 61.7
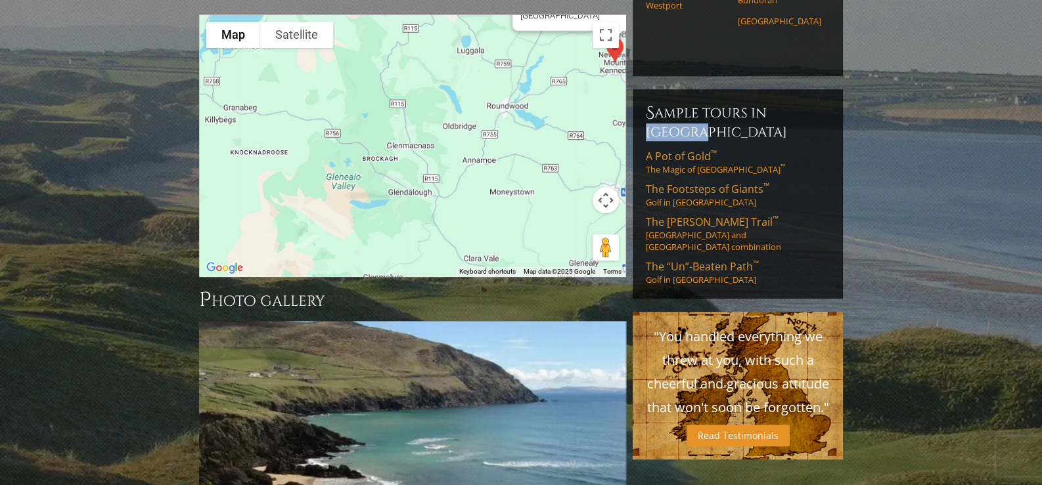
drag, startPoint x: 884, startPoint y: 100, endPoint x: 856, endPoint y: 246, distance: 148.4
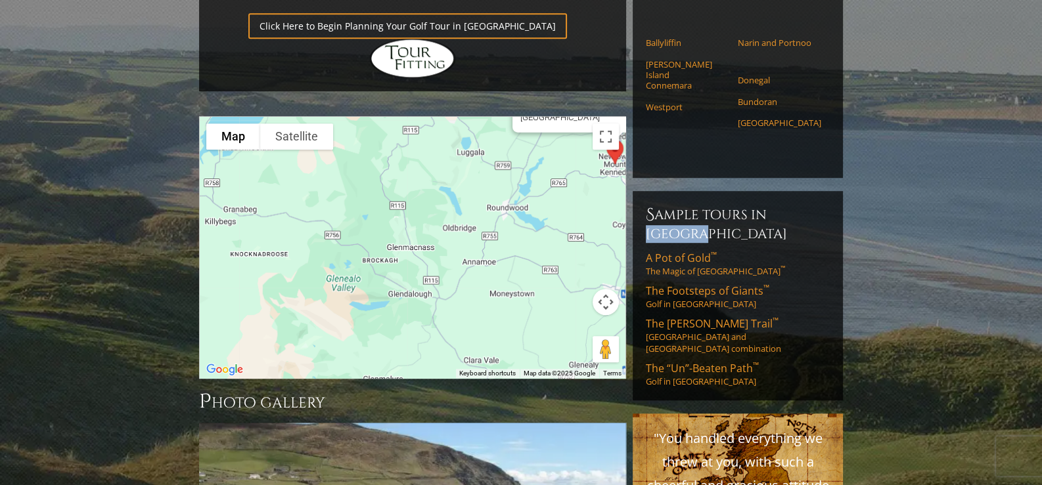
scroll to position [1050, 0]
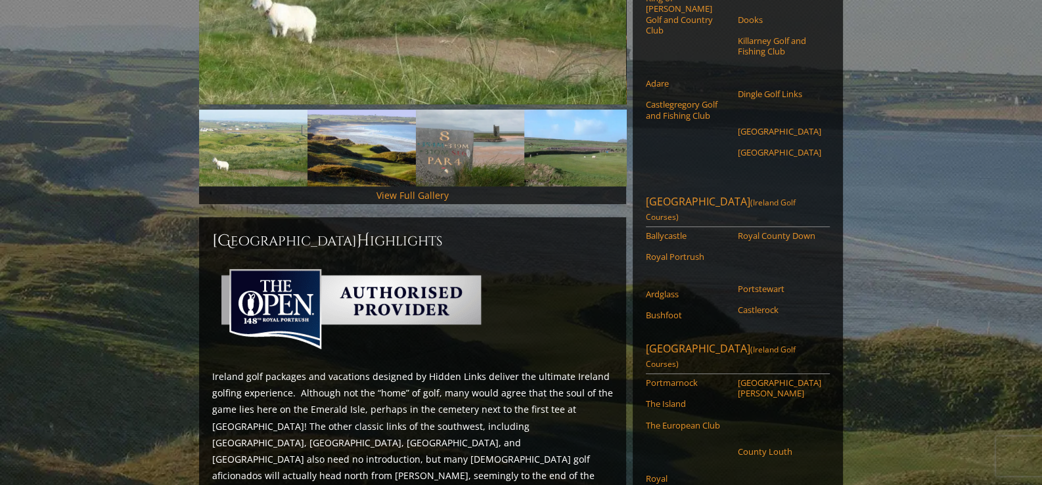
scroll to position [394, 0]
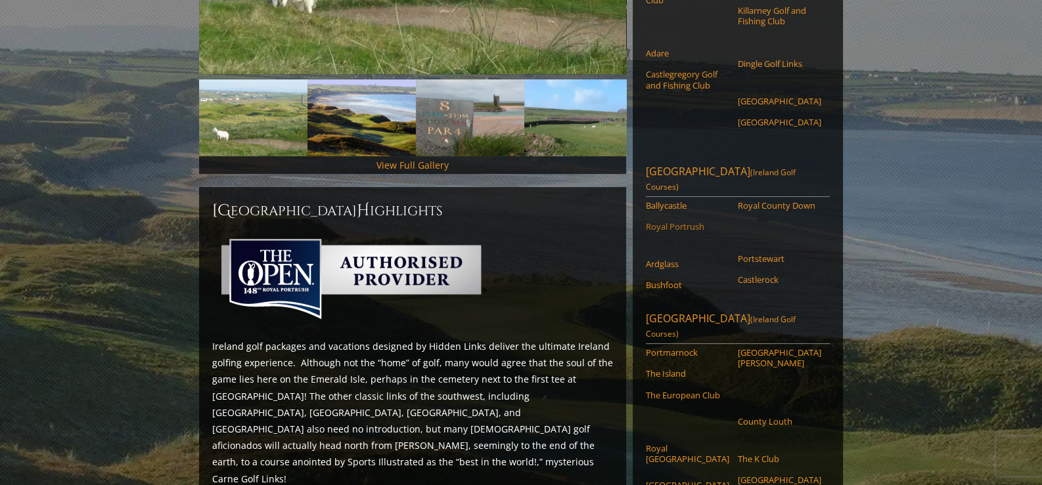
click at [673, 232] on link "Royal Portrush" at bounding box center [687, 226] width 83 height 11
